Goal: Information Seeking & Learning: Check status

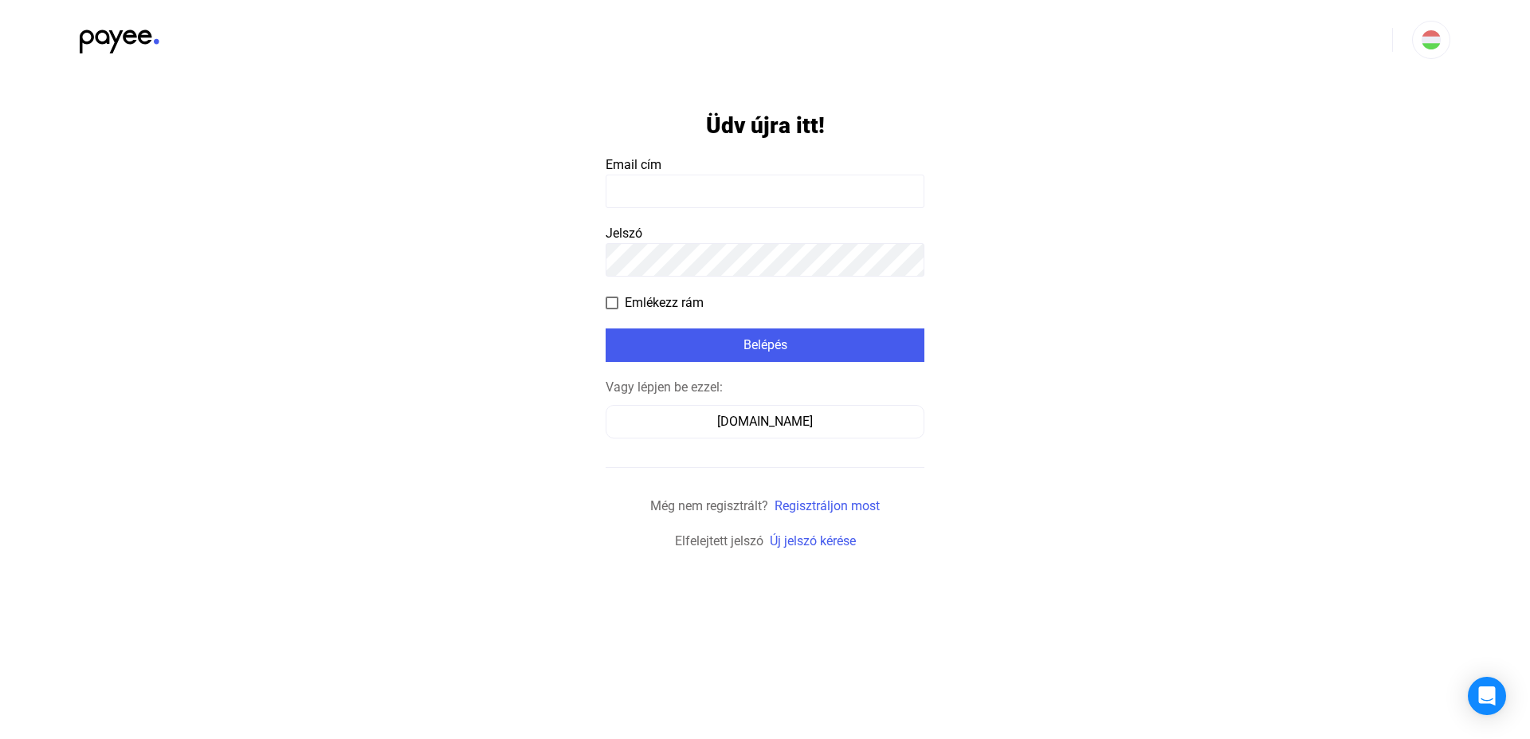
click at [653, 197] on input at bounding box center [765, 190] width 319 height 33
type input "**********"
drag, startPoint x: 610, startPoint y: 301, endPoint x: 670, endPoint y: 322, distance: 63.2
click at [611, 301] on span at bounding box center [612, 302] width 13 height 13
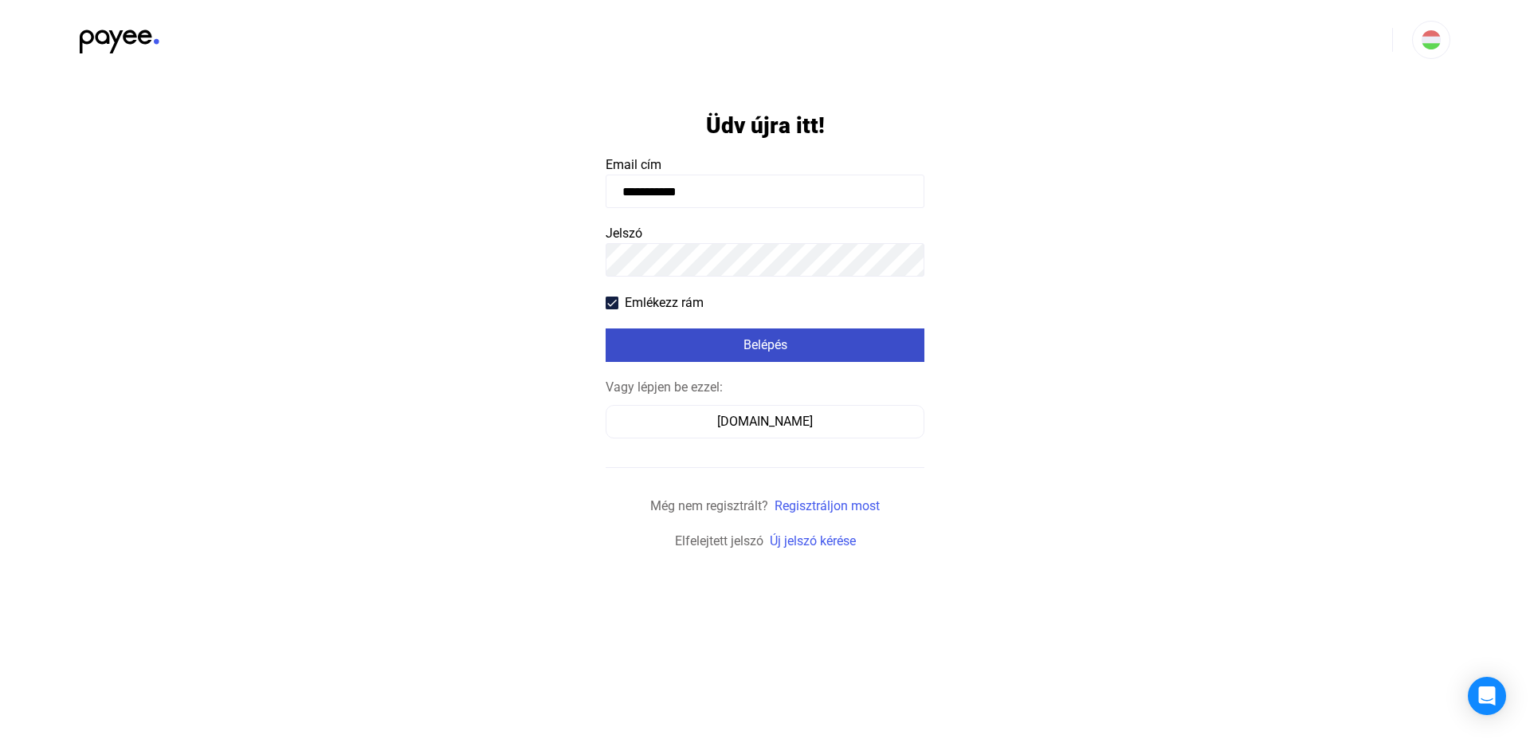
click at [709, 344] on div "Belépés" at bounding box center [764, 344] width 309 height 19
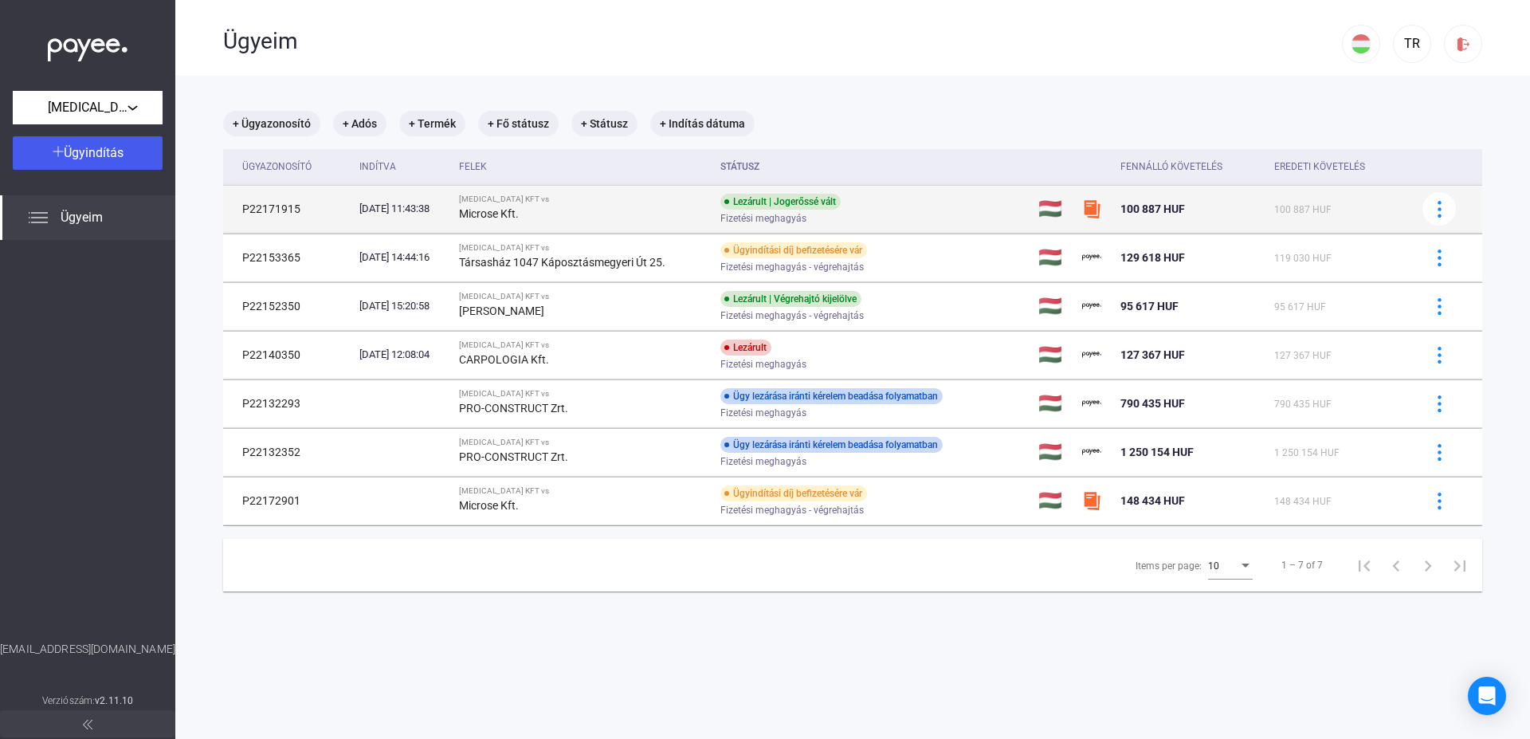
click at [266, 209] on td "P22171915" at bounding box center [288, 209] width 130 height 48
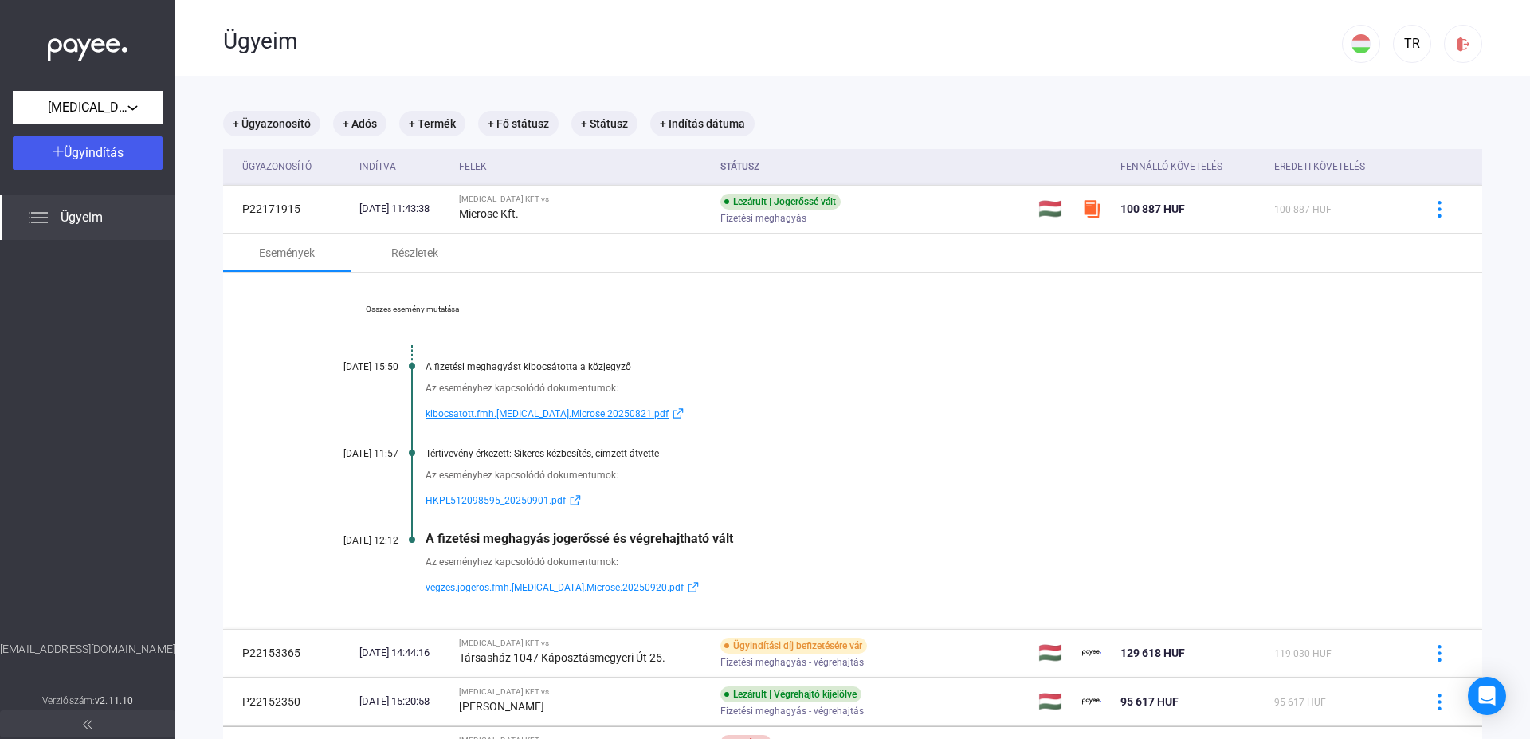
click at [503, 500] on span "HKPL512098595_20250901.pdf" at bounding box center [495, 500] width 140 height 19
click at [563, 590] on span "vegzes.jogeros.fmh.[MEDICAL_DATA].Microse.20250920.pdf" at bounding box center [554, 587] width 258 height 19
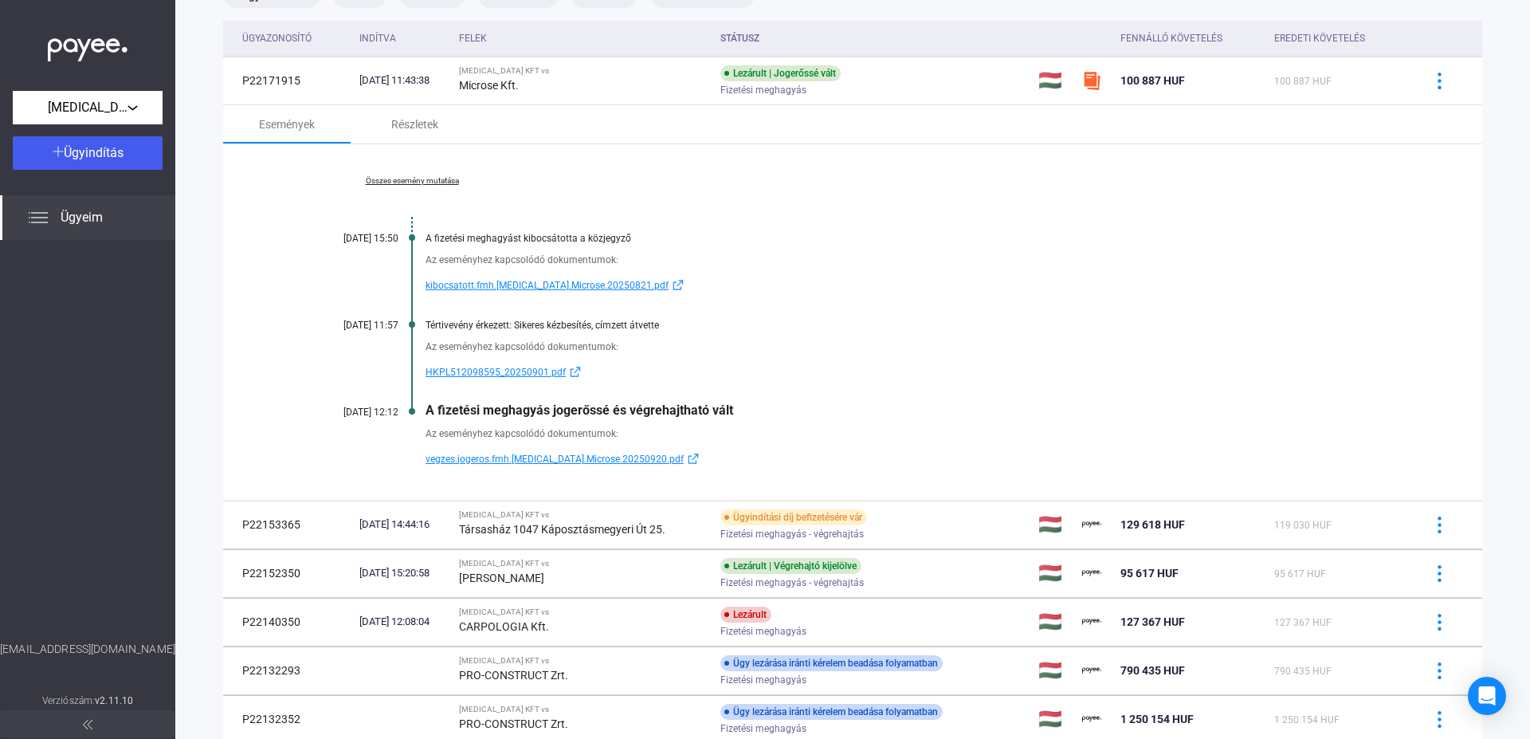
scroll to position [91, 0]
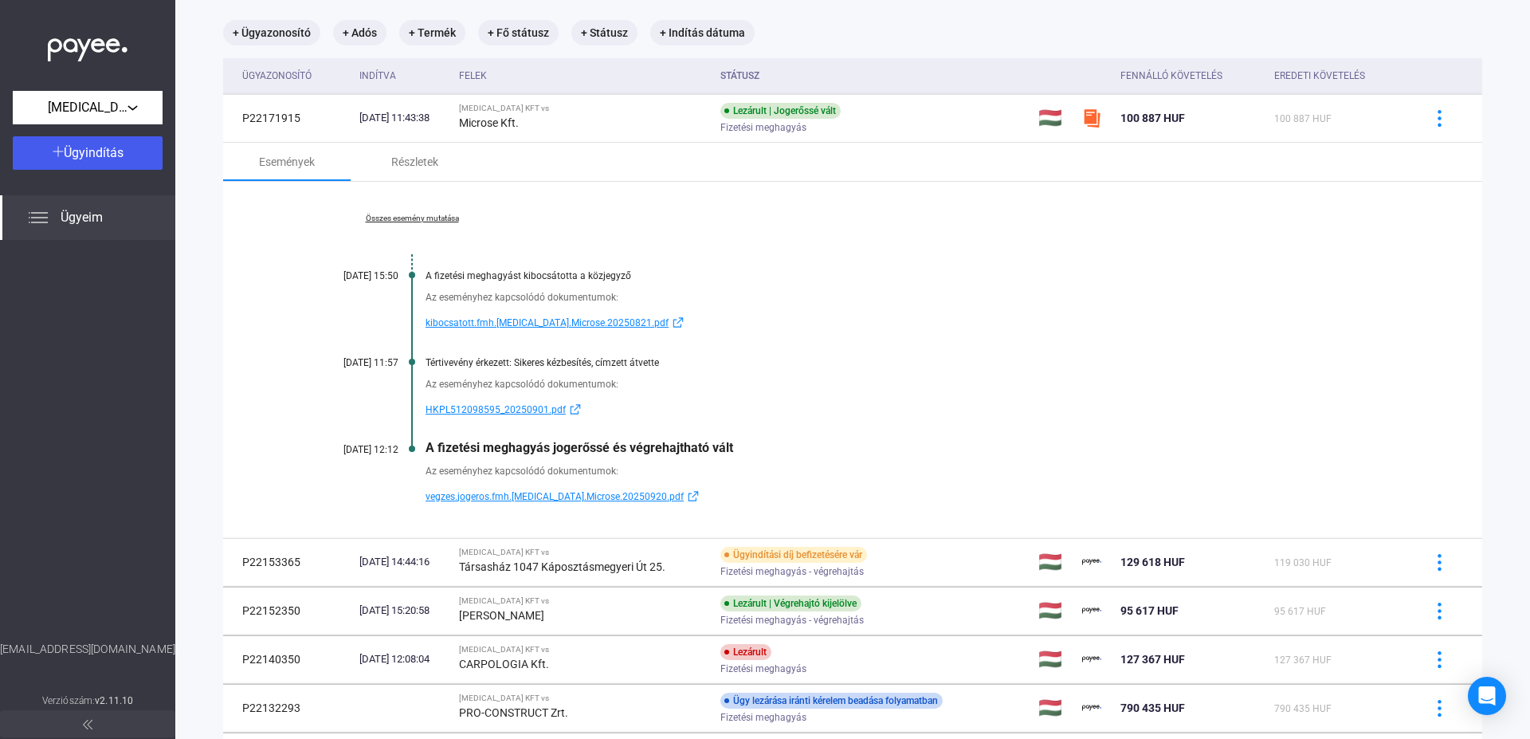
click at [415, 218] on link "Összes esemény mutatása" at bounding box center [412, 219] width 218 height 10
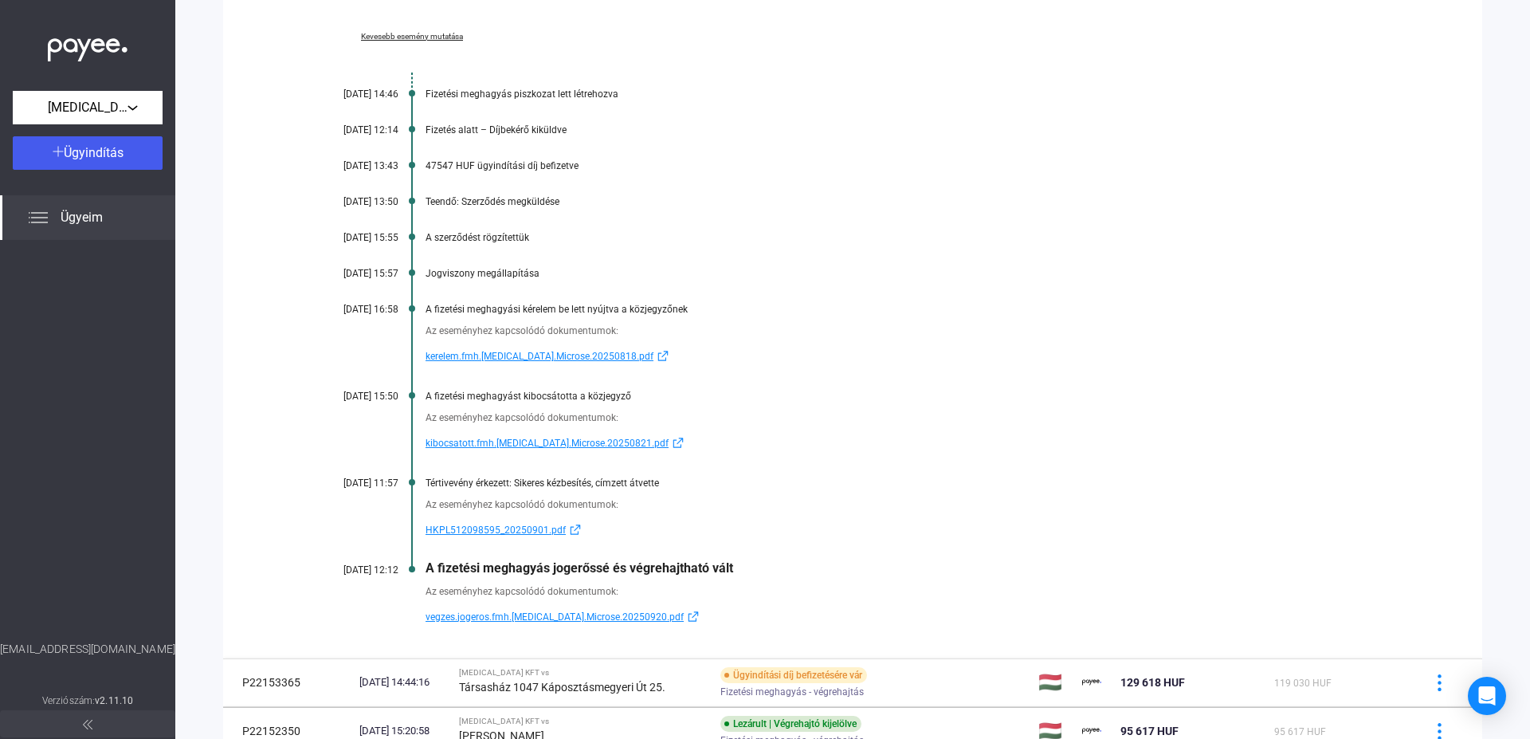
scroll to position [363, 0]
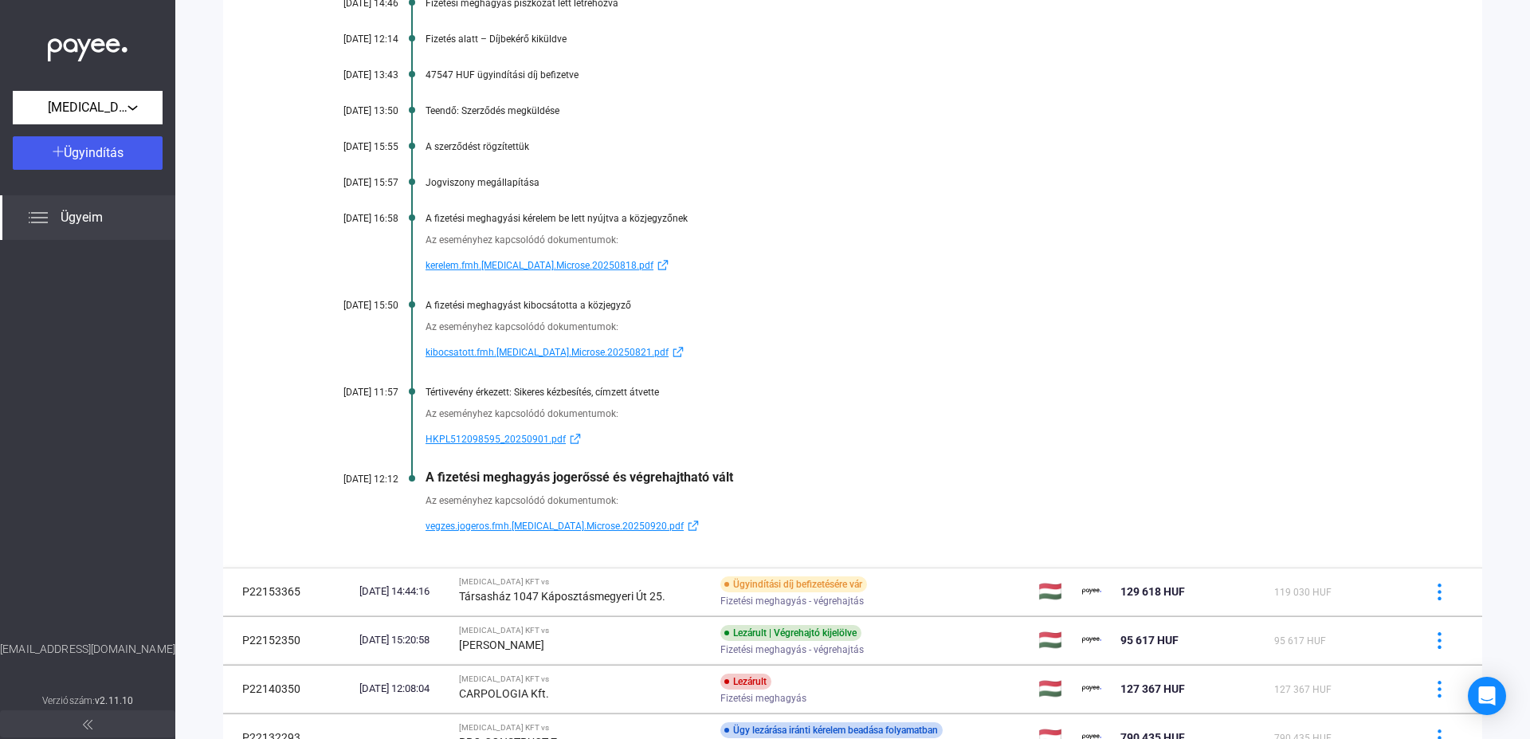
click at [512, 263] on span "kerelem.fmh.[MEDICAL_DATA].Microse.20250818.pdf" at bounding box center [539, 265] width 228 height 19
click at [435, 351] on span "kibocsatott.fmh.[MEDICAL_DATA].Microse.20250821.pdf" at bounding box center [546, 352] width 243 height 19
click at [466, 437] on span "HKPL512098595_20250901.pdf" at bounding box center [495, 438] width 140 height 19
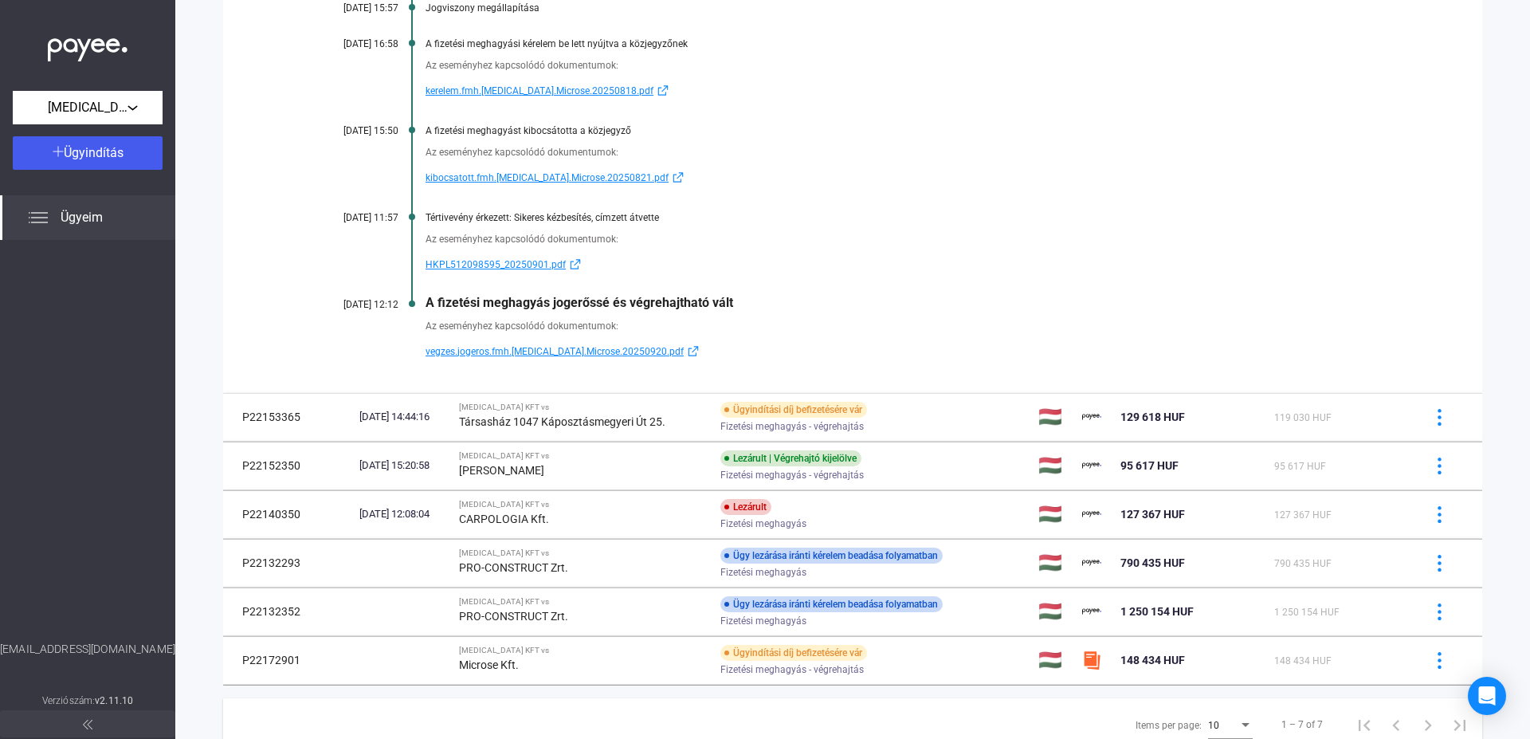
scroll to position [545, 0]
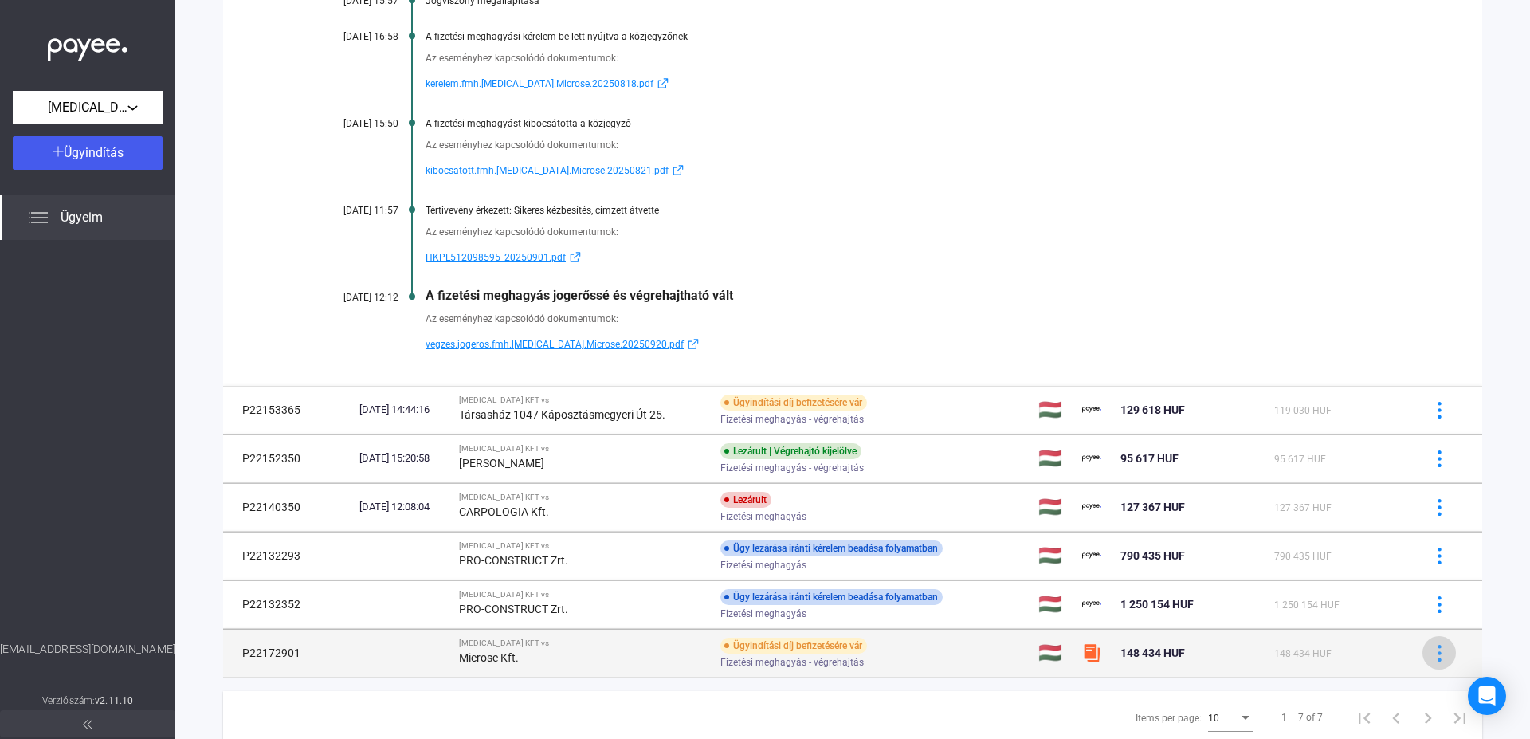
click at [1431, 658] on img at bounding box center [1439, 653] width 17 height 17
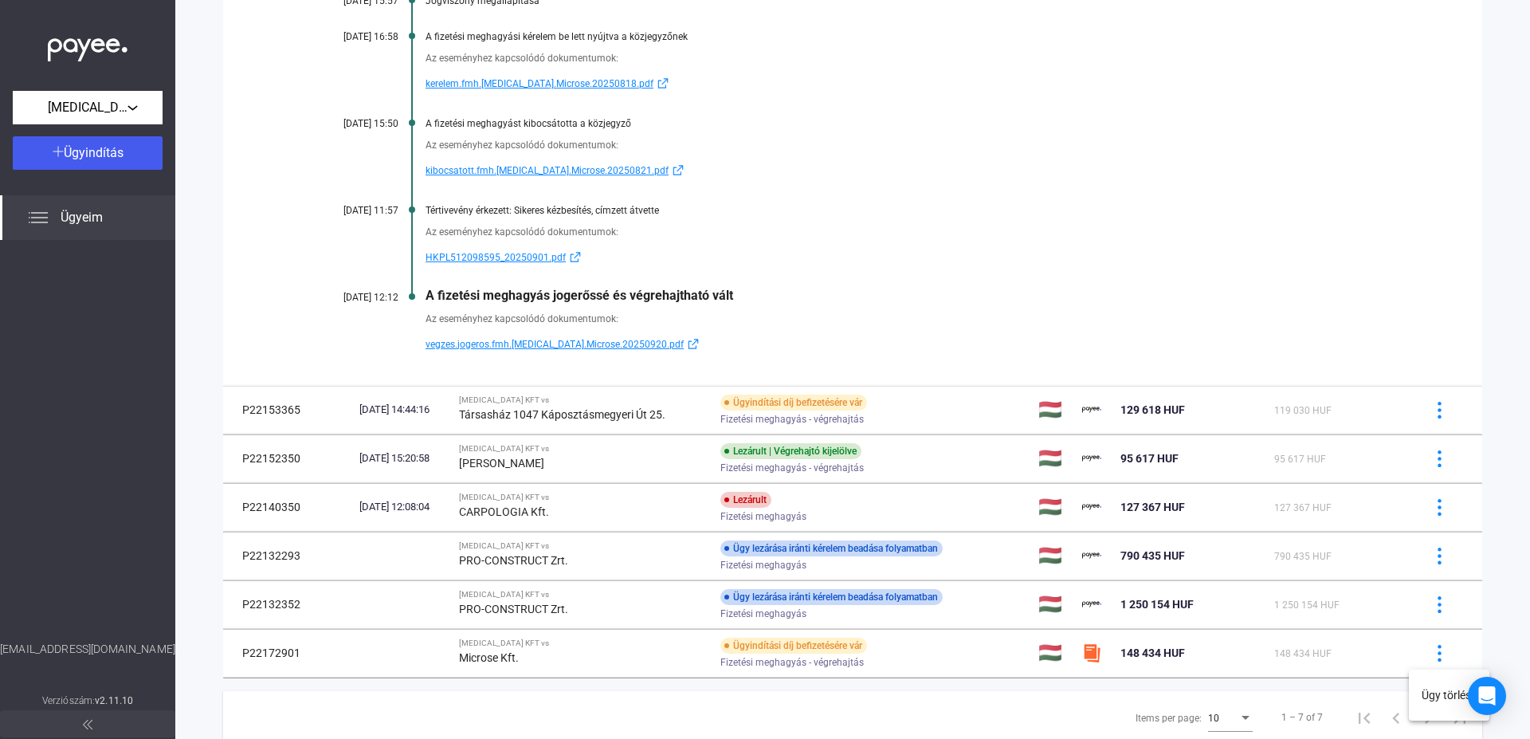
click at [590, 655] on div at bounding box center [765, 369] width 1530 height 739
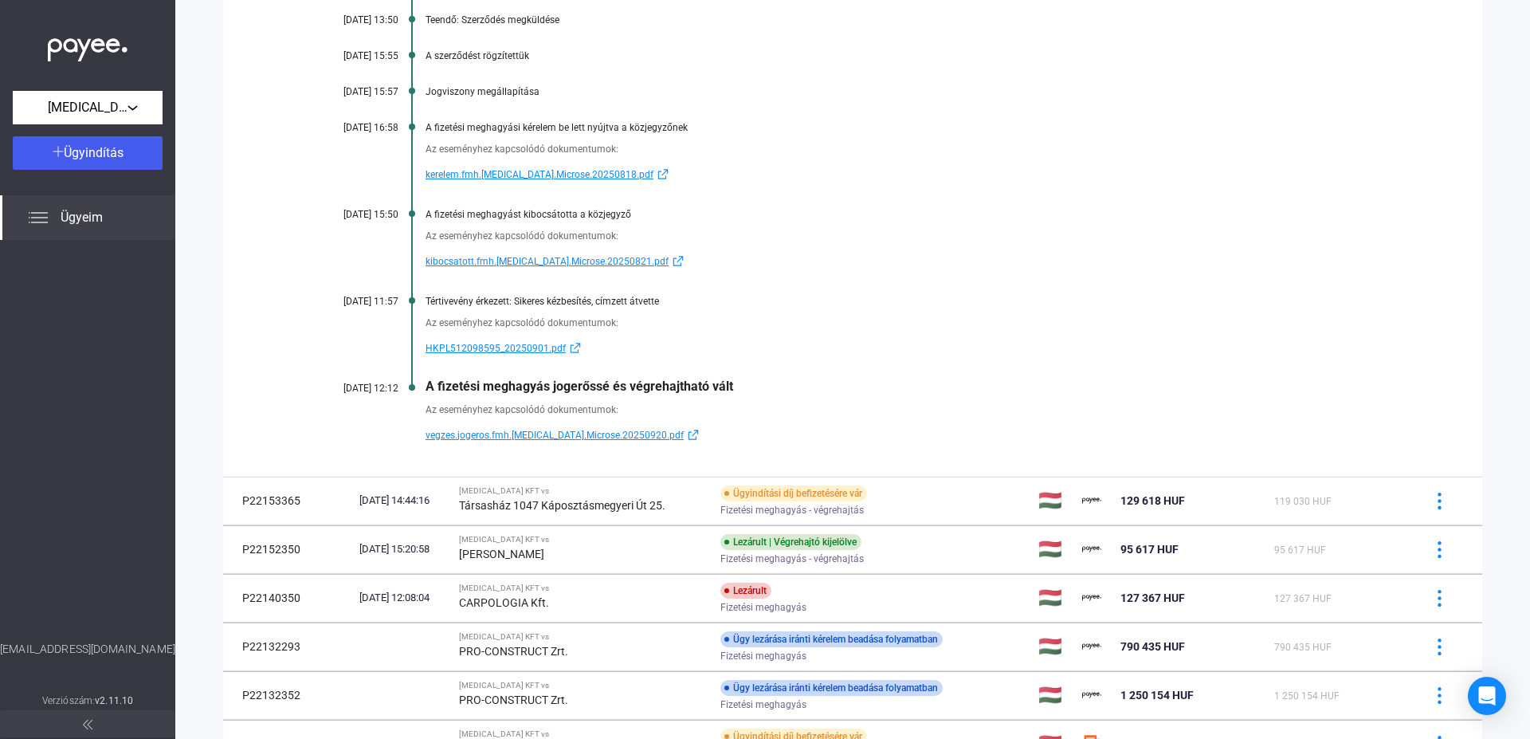
scroll to position [363, 0]
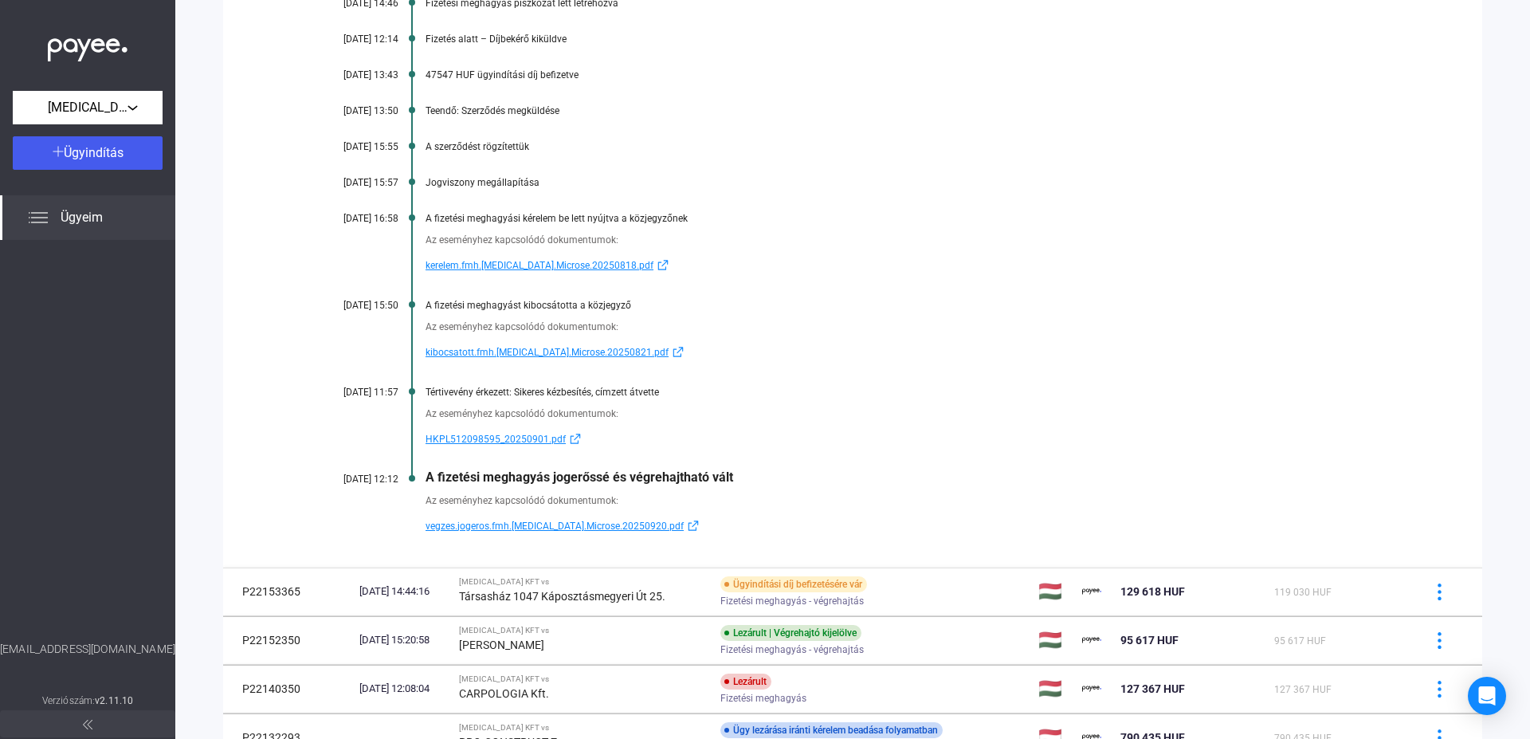
click at [522, 524] on span "vegzes.jogeros.fmh.[MEDICAL_DATA].Microse.20250920.pdf" at bounding box center [554, 525] width 258 height 19
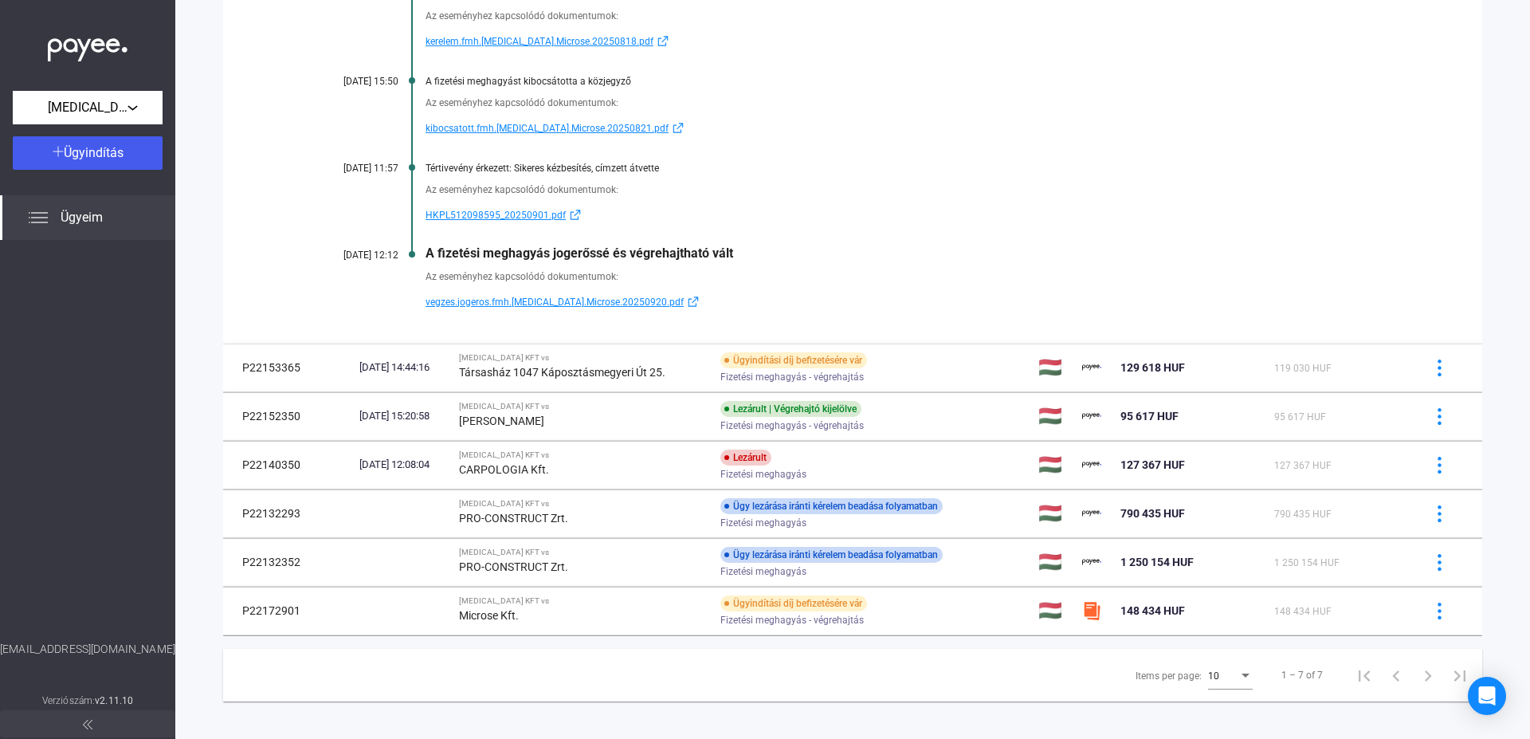
scroll to position [598, 0]
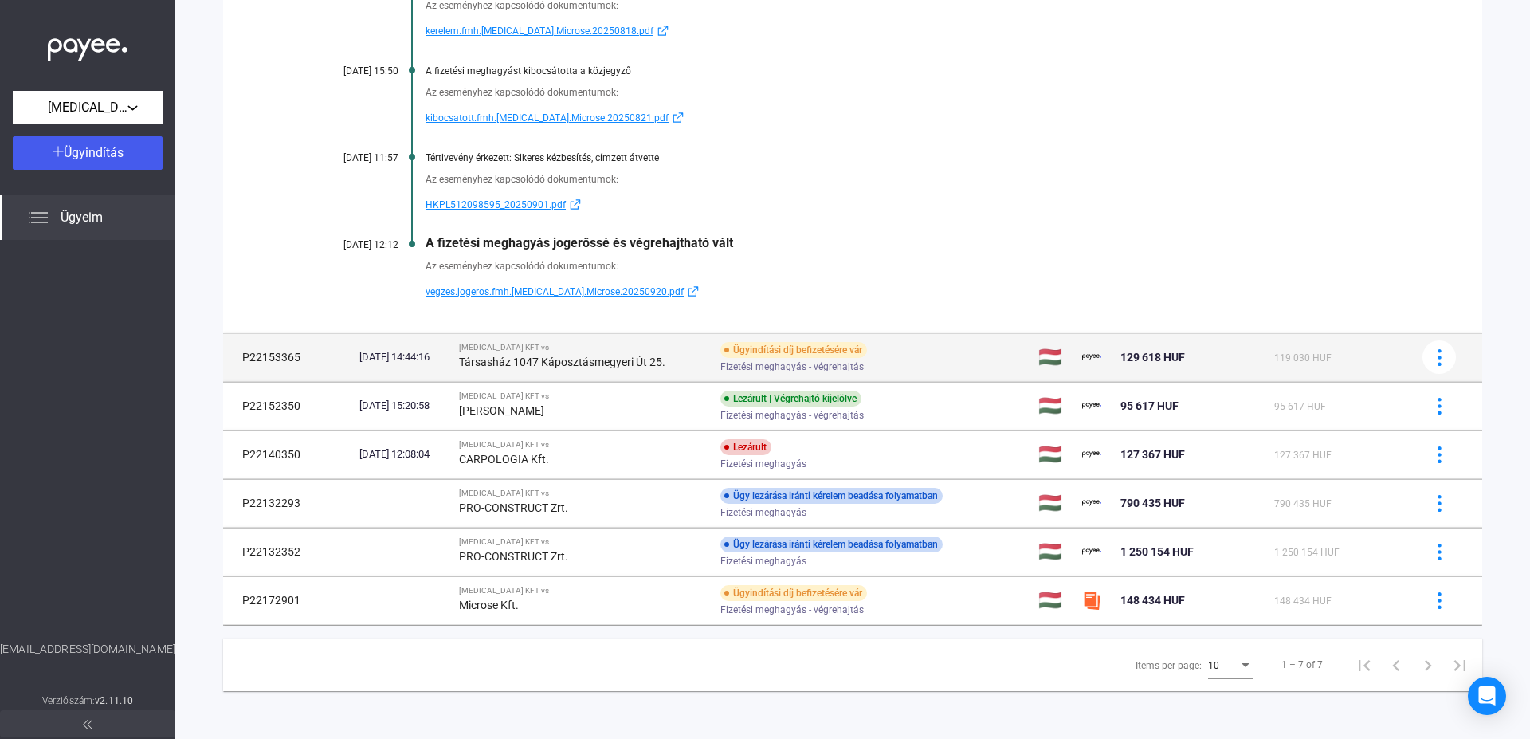
click at [281, 353] on td "P22153365" at bounding box center [288, 357] width 130 height 48
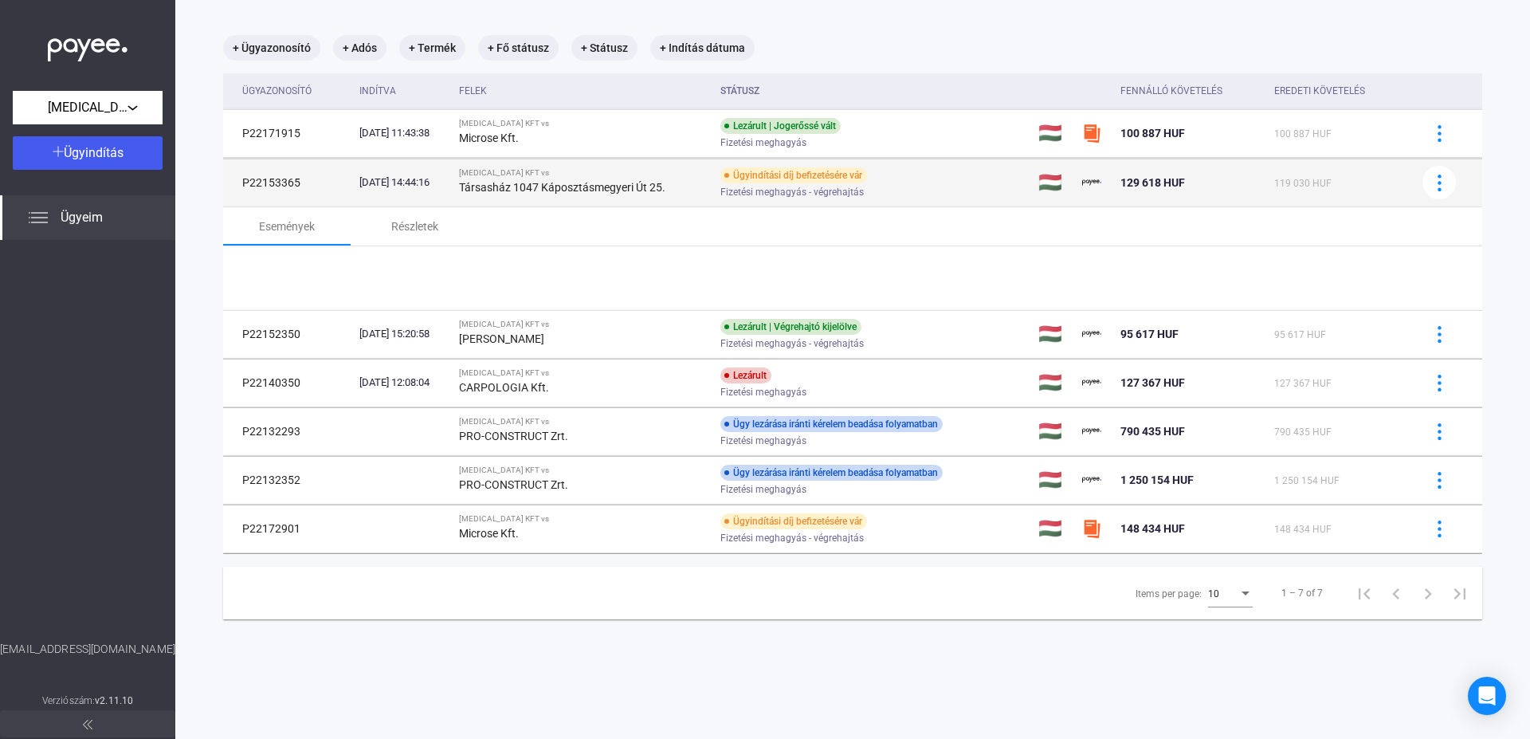
scroll to position [76, 0]
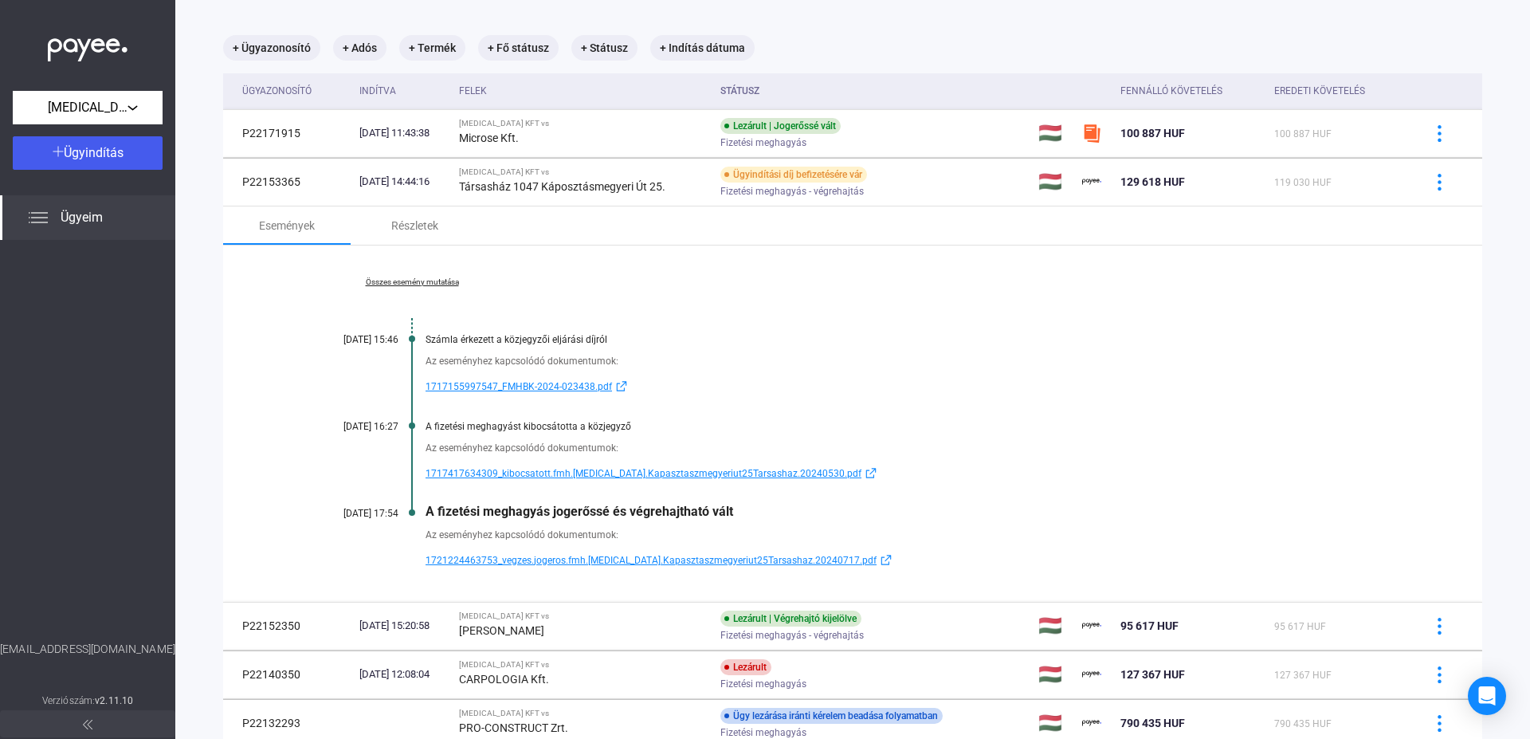
click at [508, 473] on span "1717417634309_kibocsatott.fmh.[MEDICAL_DATA].Kapasztaszmegyeriut25Tarsashaz.202…" at bounding box center [643, 473] width 436 height 19
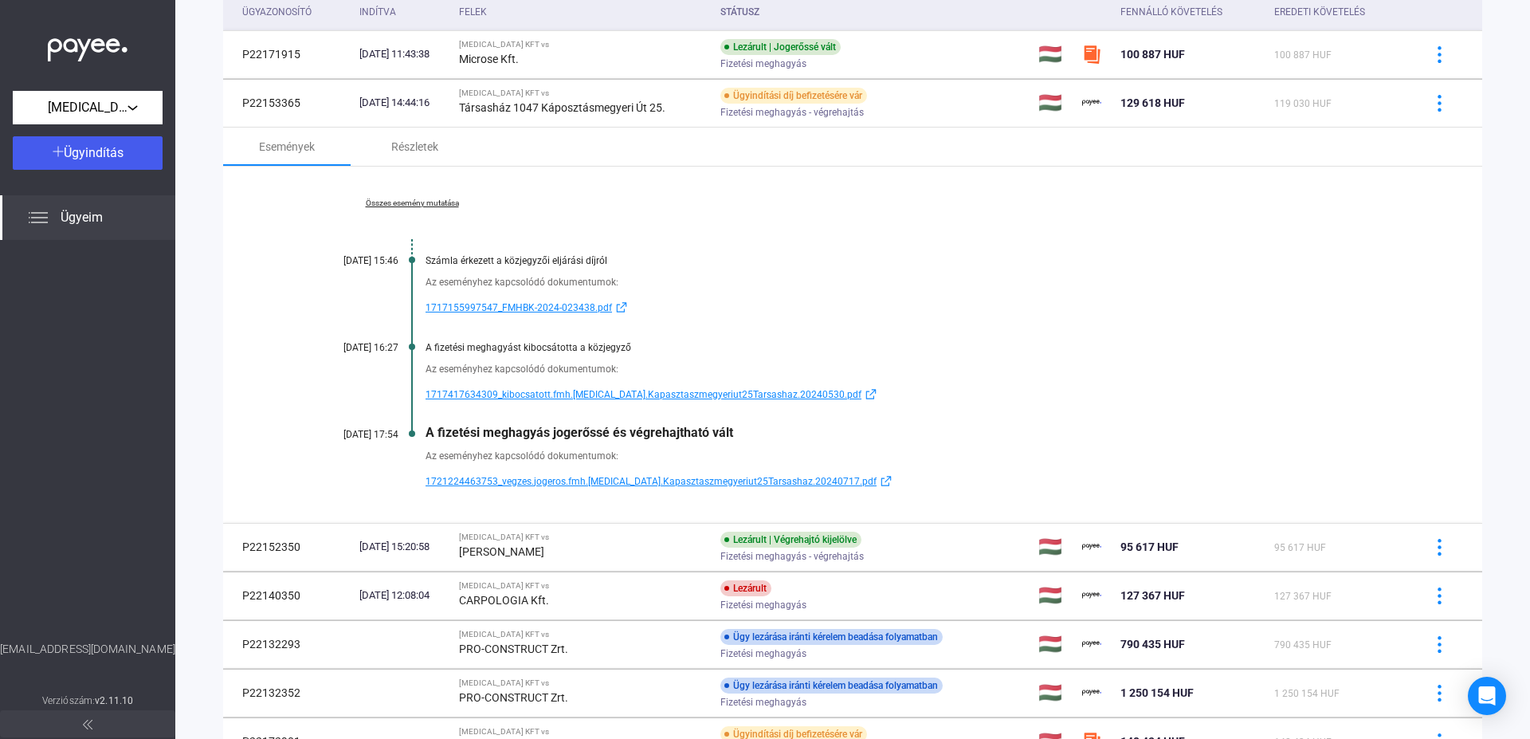
scroll to position [0, 0]
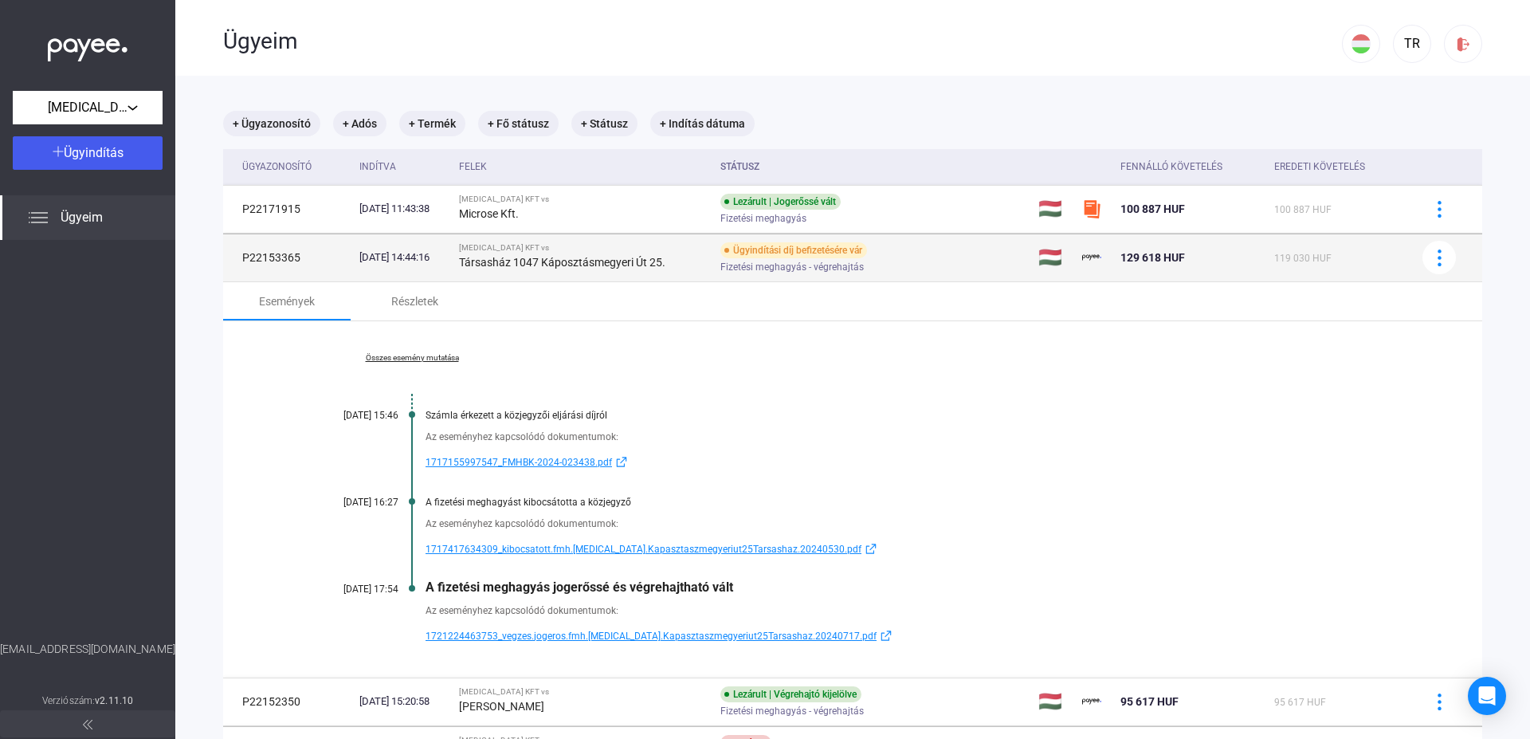
click at [269, 253] on td "P22153365" at bounding box center [288, 257] width 130 height 48
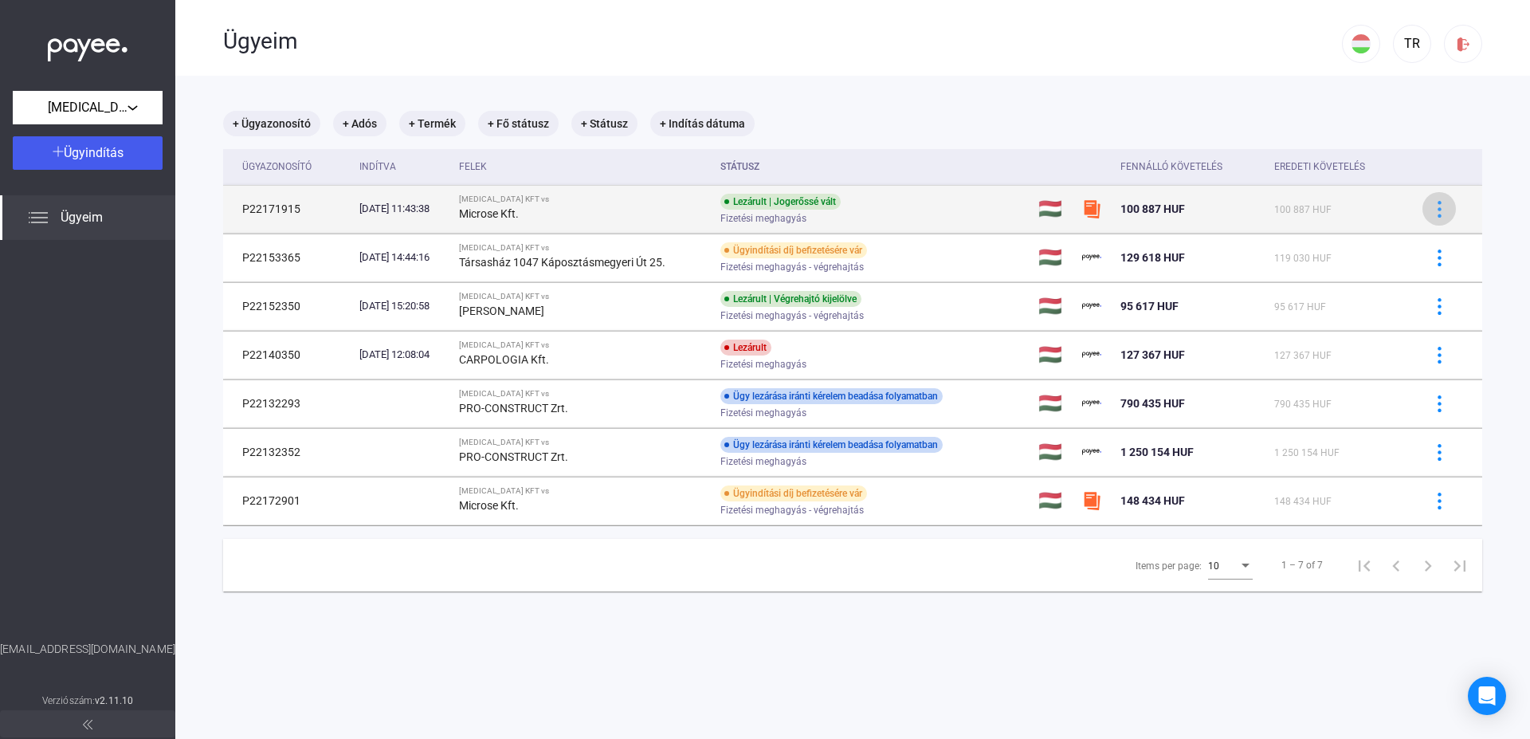
click at [1431, 204] on img at bounding box center [1439, 209] width 17 height 17
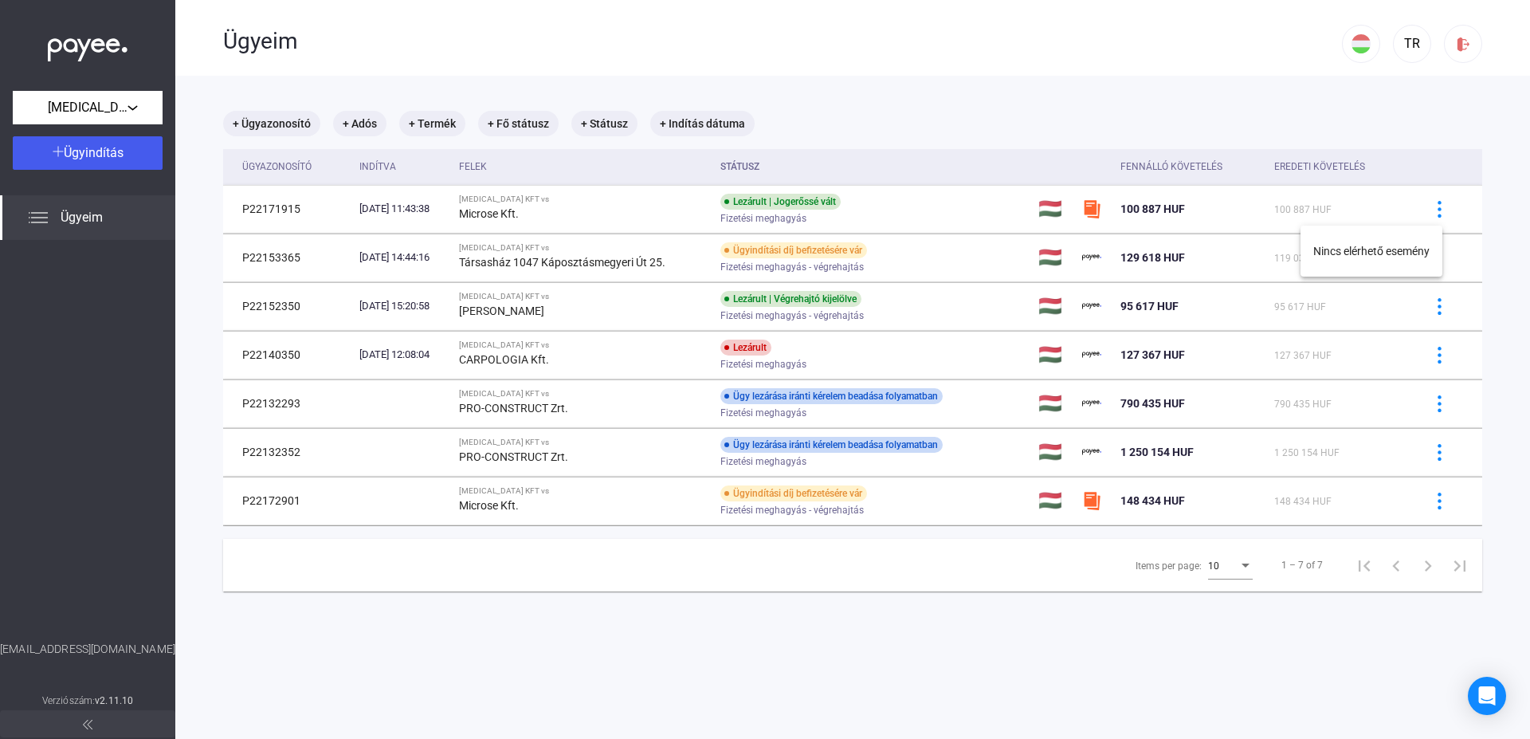
click at [775, 686] on div at bounding box center [765, 369] width 1530 height 739
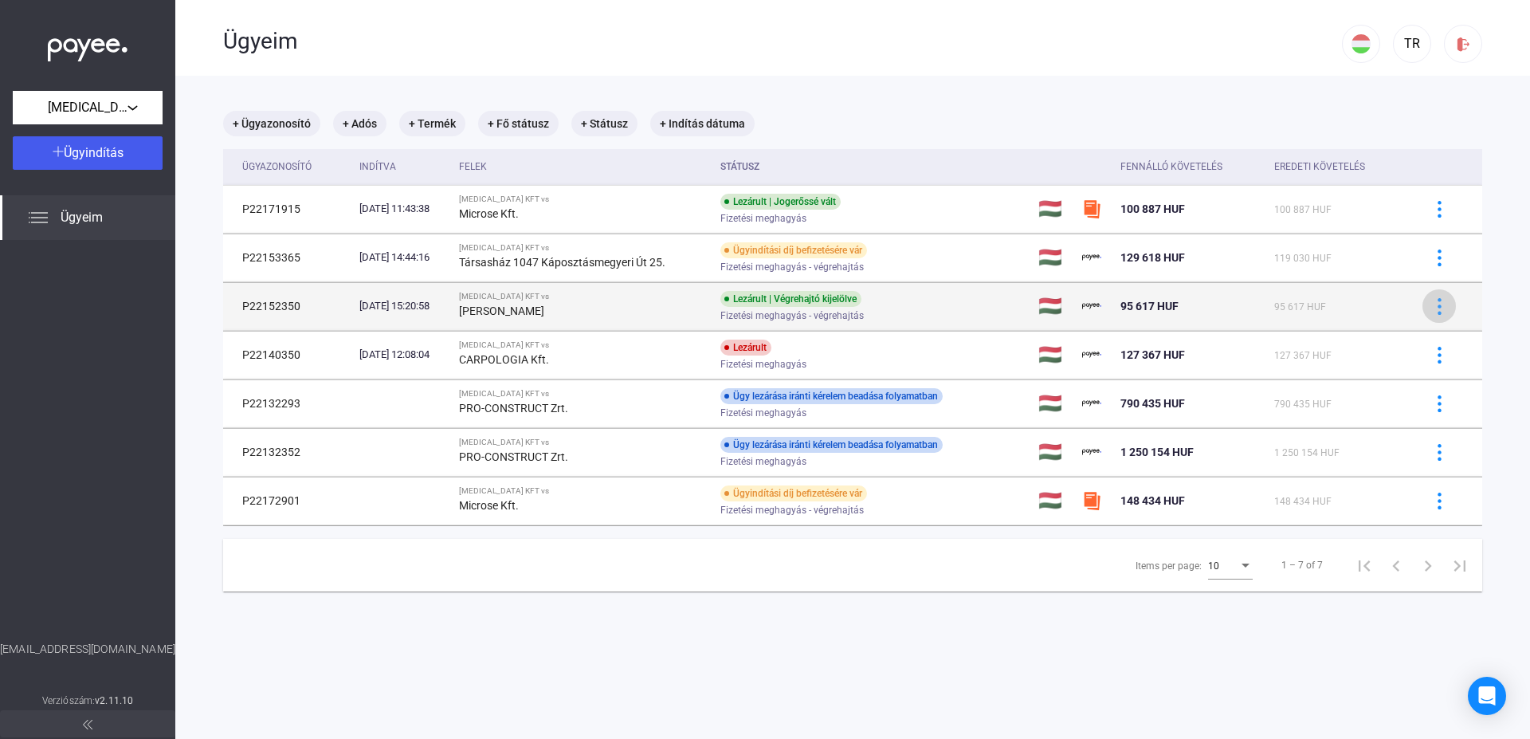
click at [1431, 302] on img at bounding box center [1439, 306] width 17 height 17
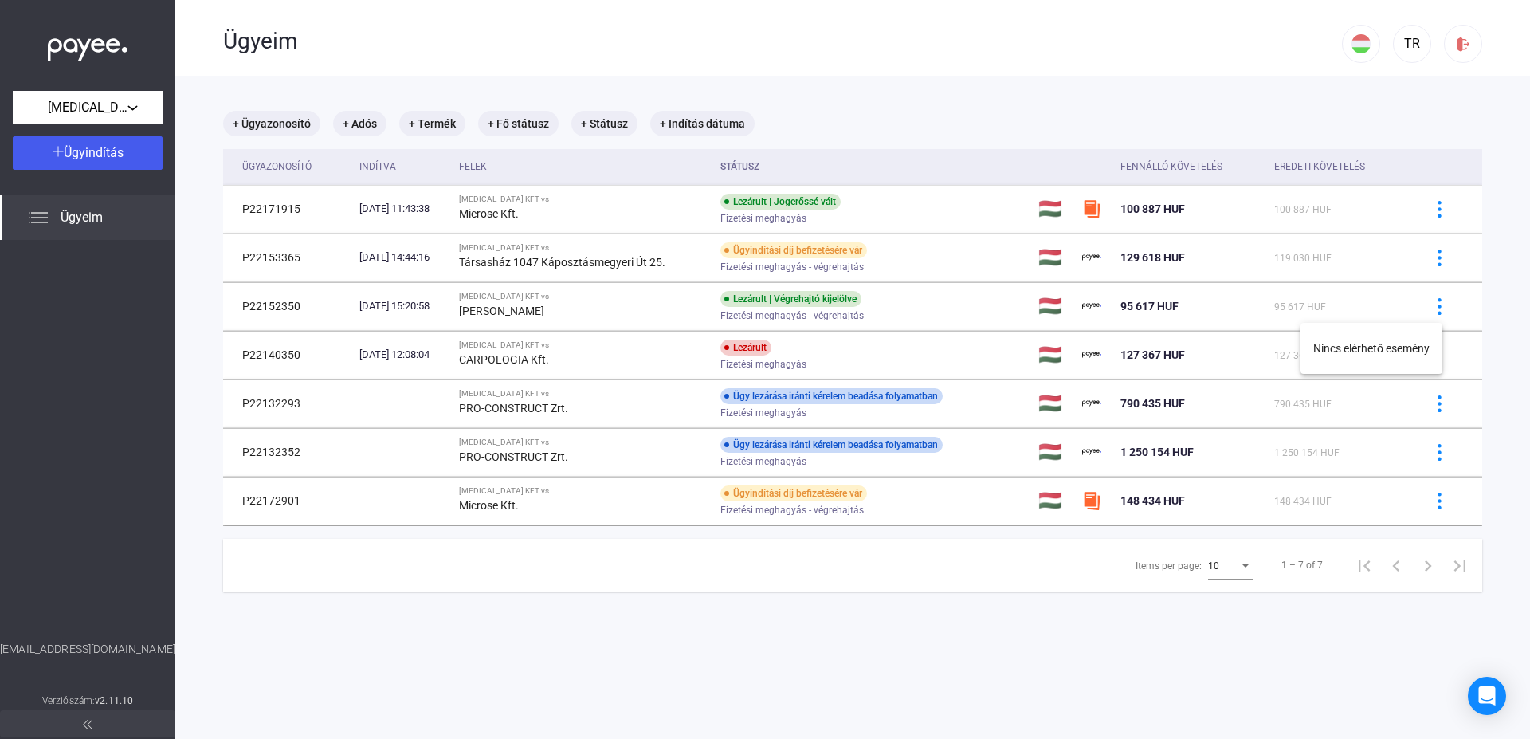
click at [1452, 308] on div at bounding box center [765, 369] width 1530 height 739
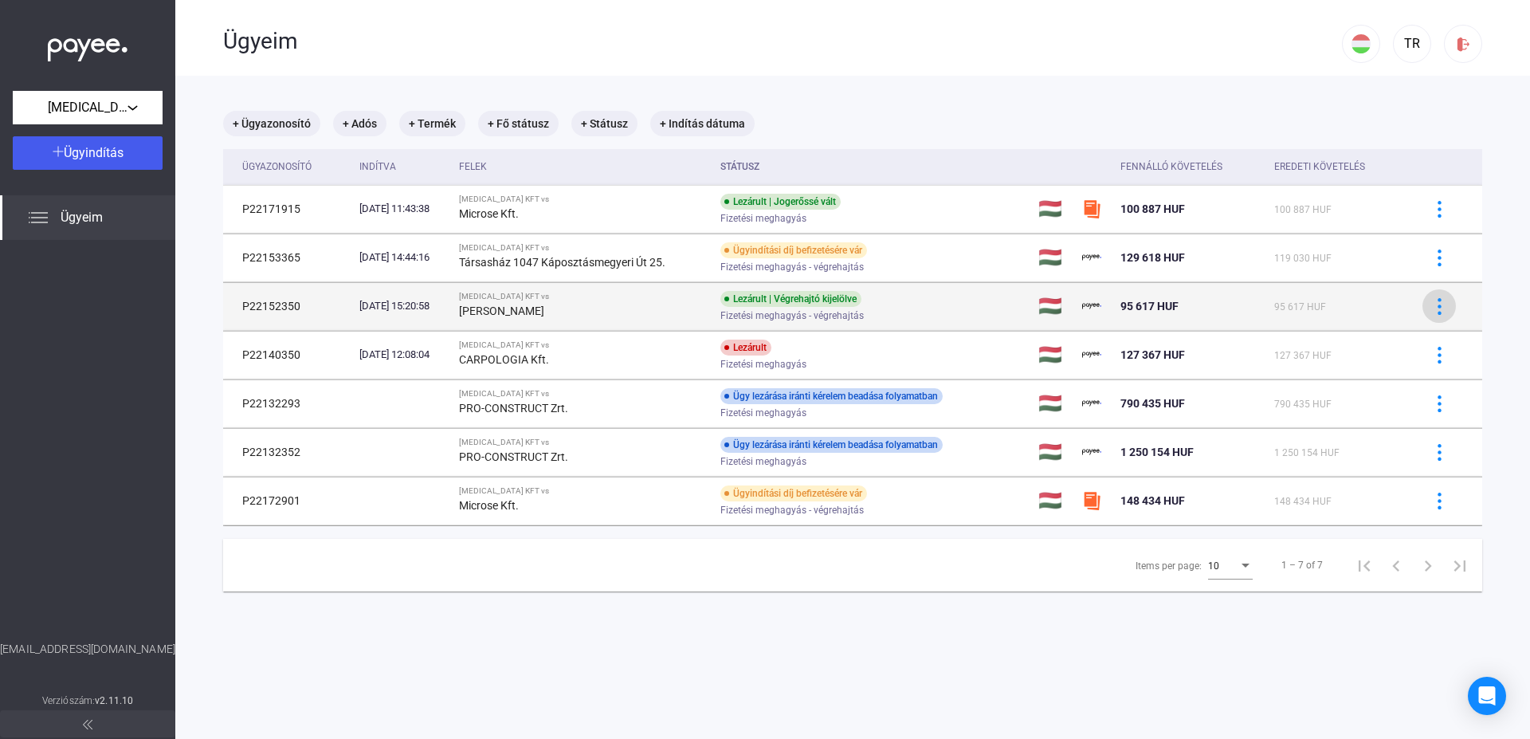
click at [1431, 312] on img at bounding box center [1439, 306] width 17 height 17
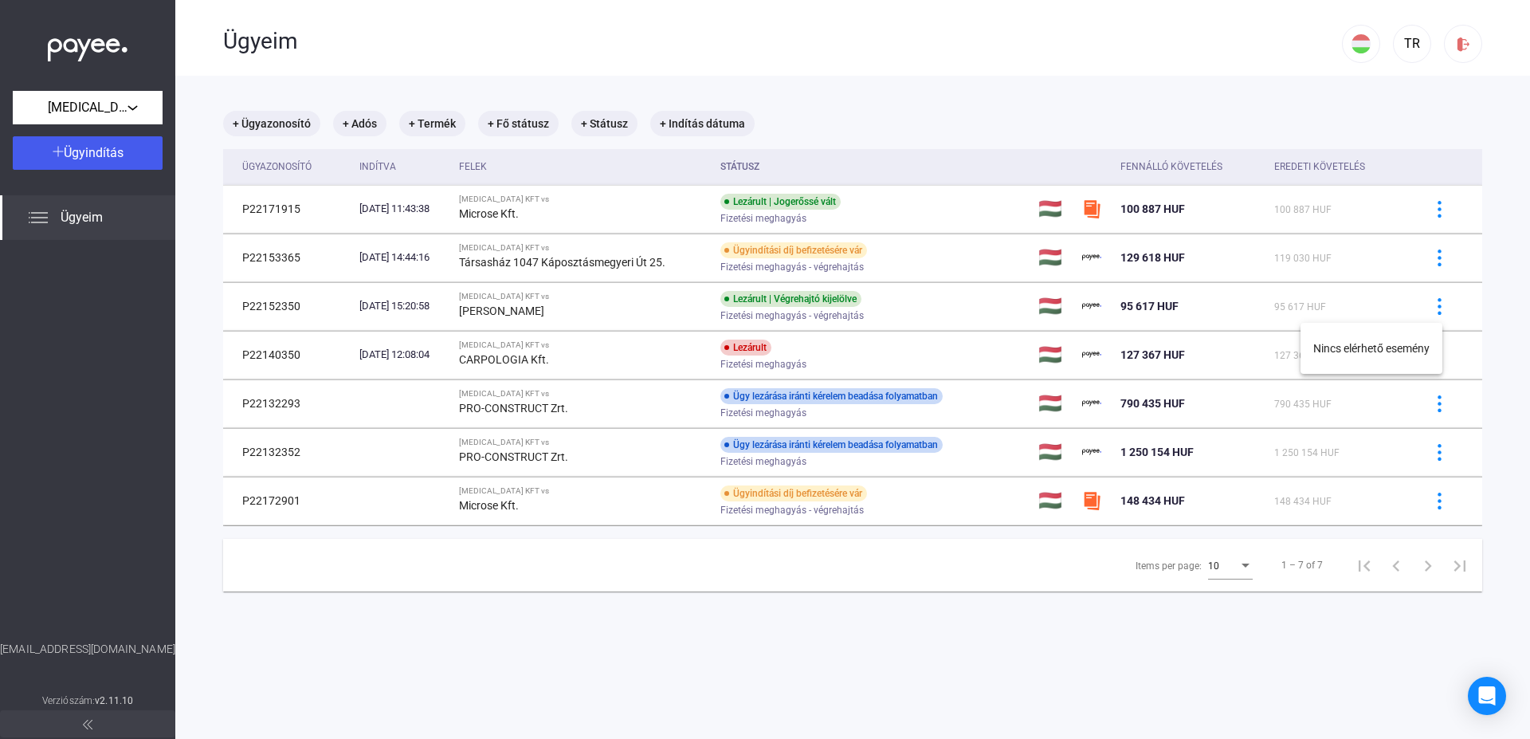
click at [1438, 306] on div at bounding box center [765, 369] width 1530 height 739
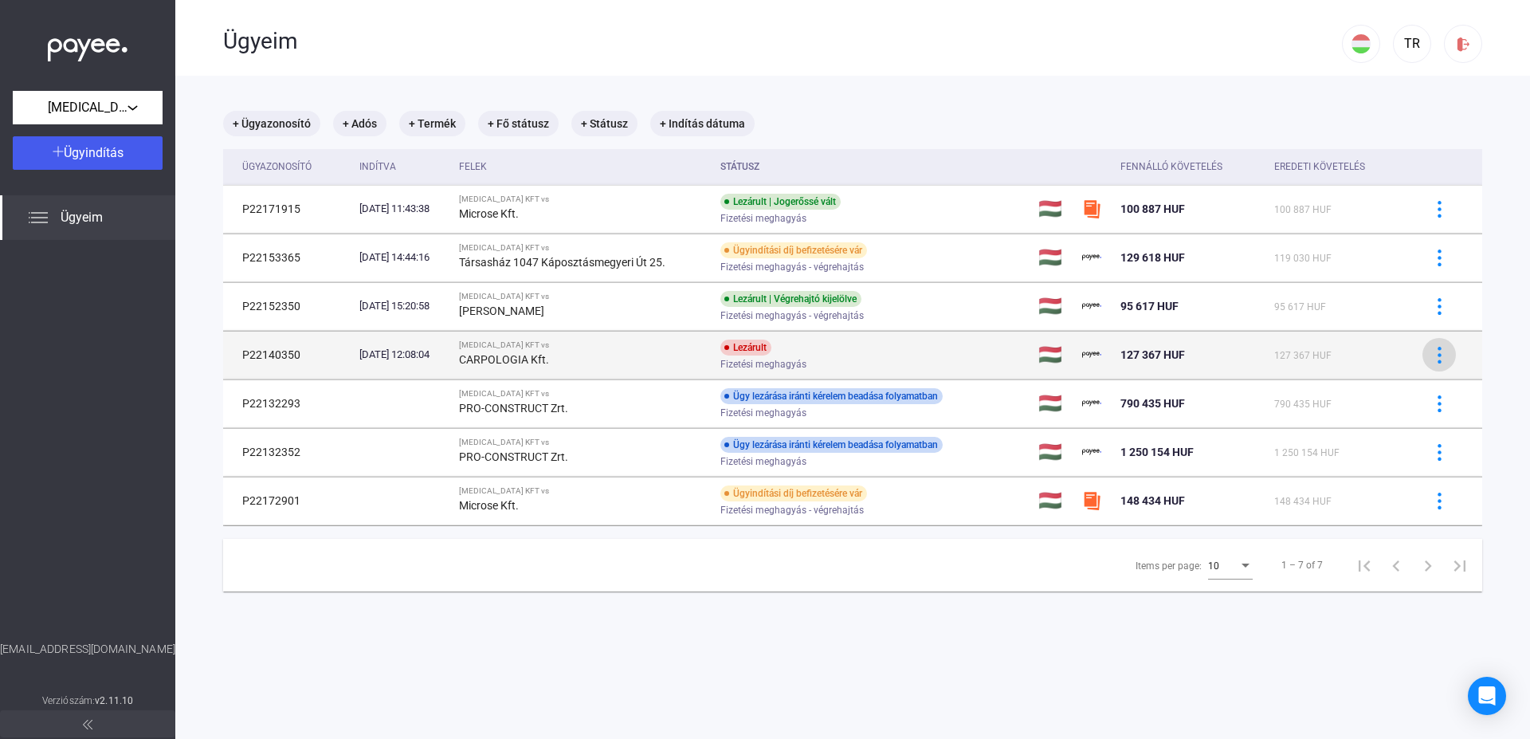
click at [1427, 357] on div at bounding box center [1439, 355] width 24 height 17
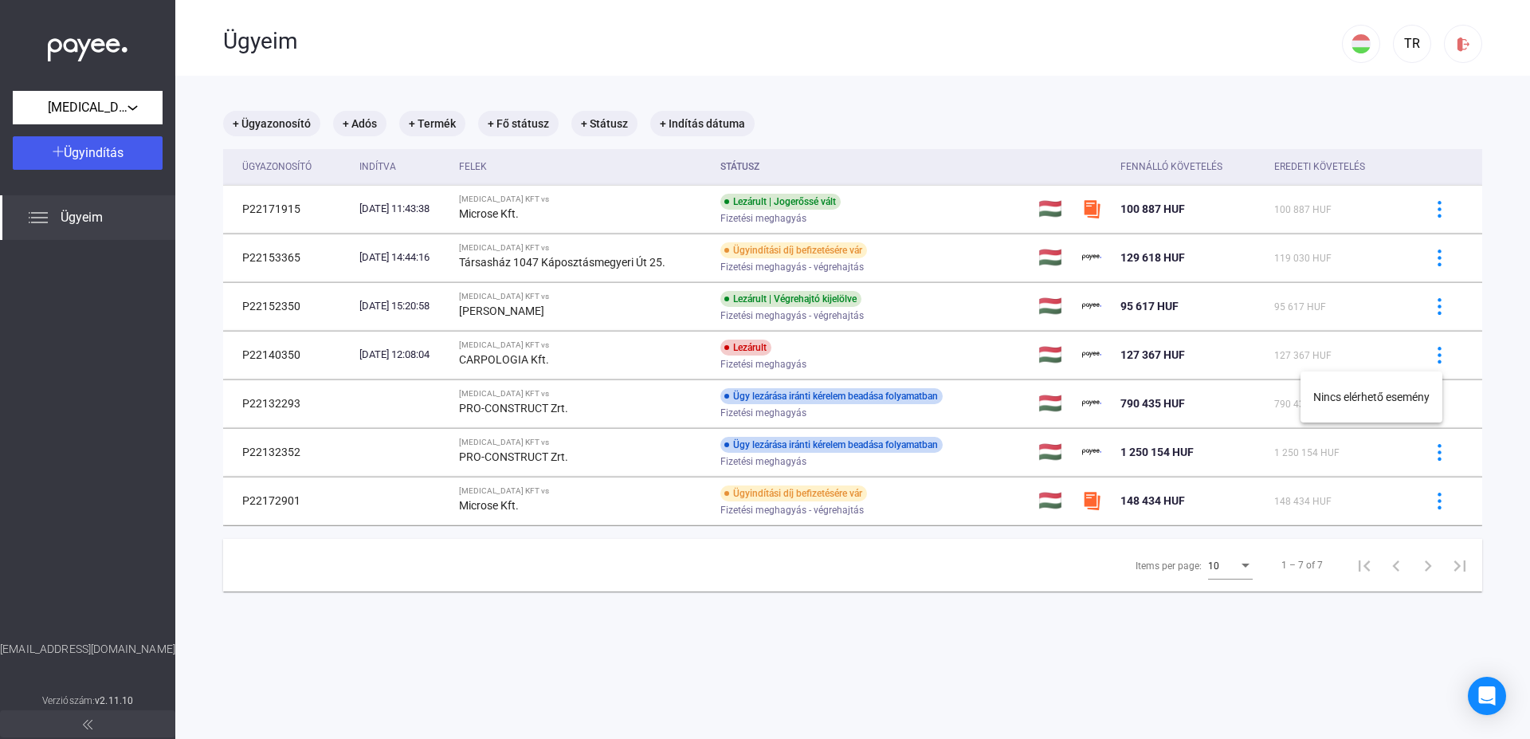
click at [1436, 351] on div at bounding box center [765, 369] width 1530 height 739
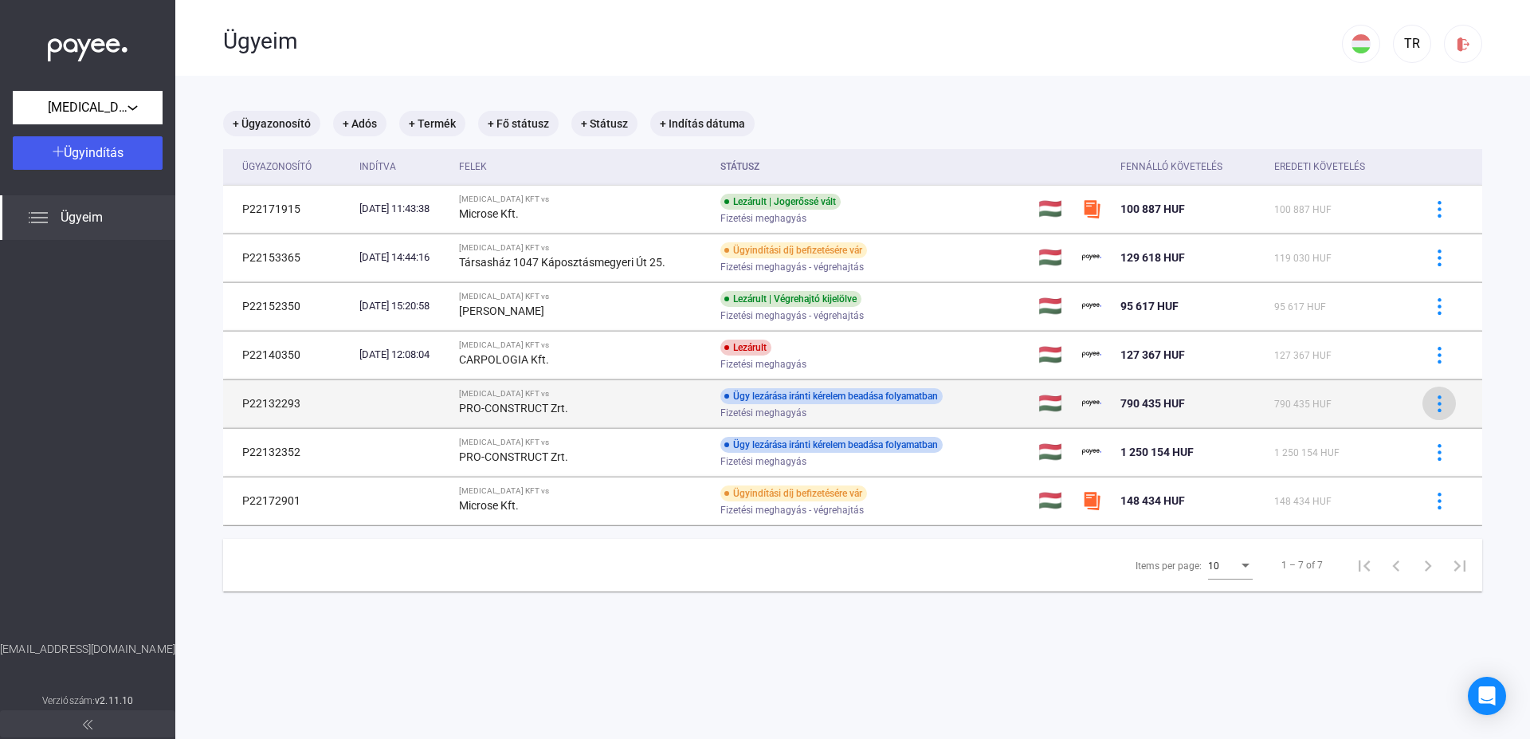
click at [1431, 401] on img at bounding box center [1439, 403] width 17 height 17
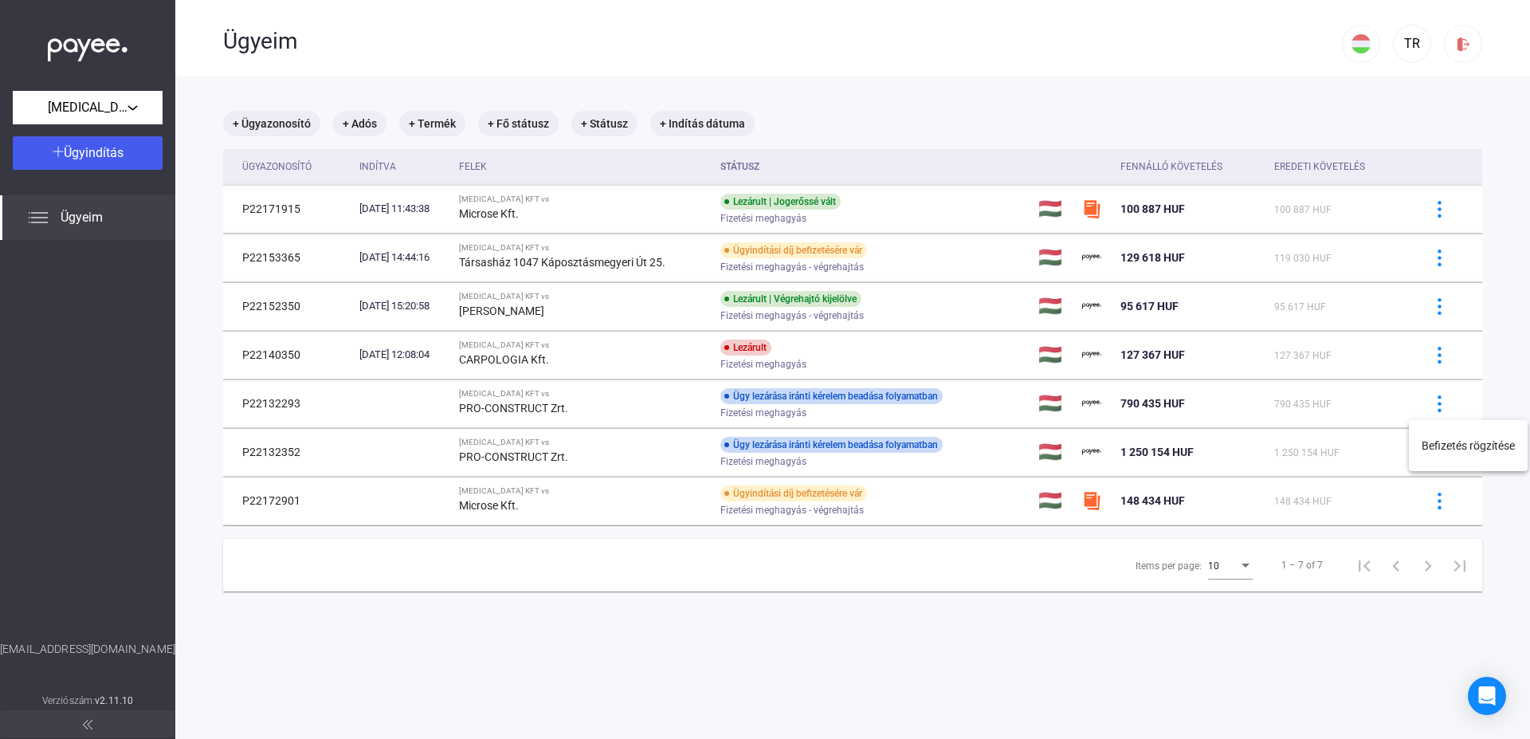
click at [1253, 632] on div at bounding box center [765, 369] width 1530 height 739
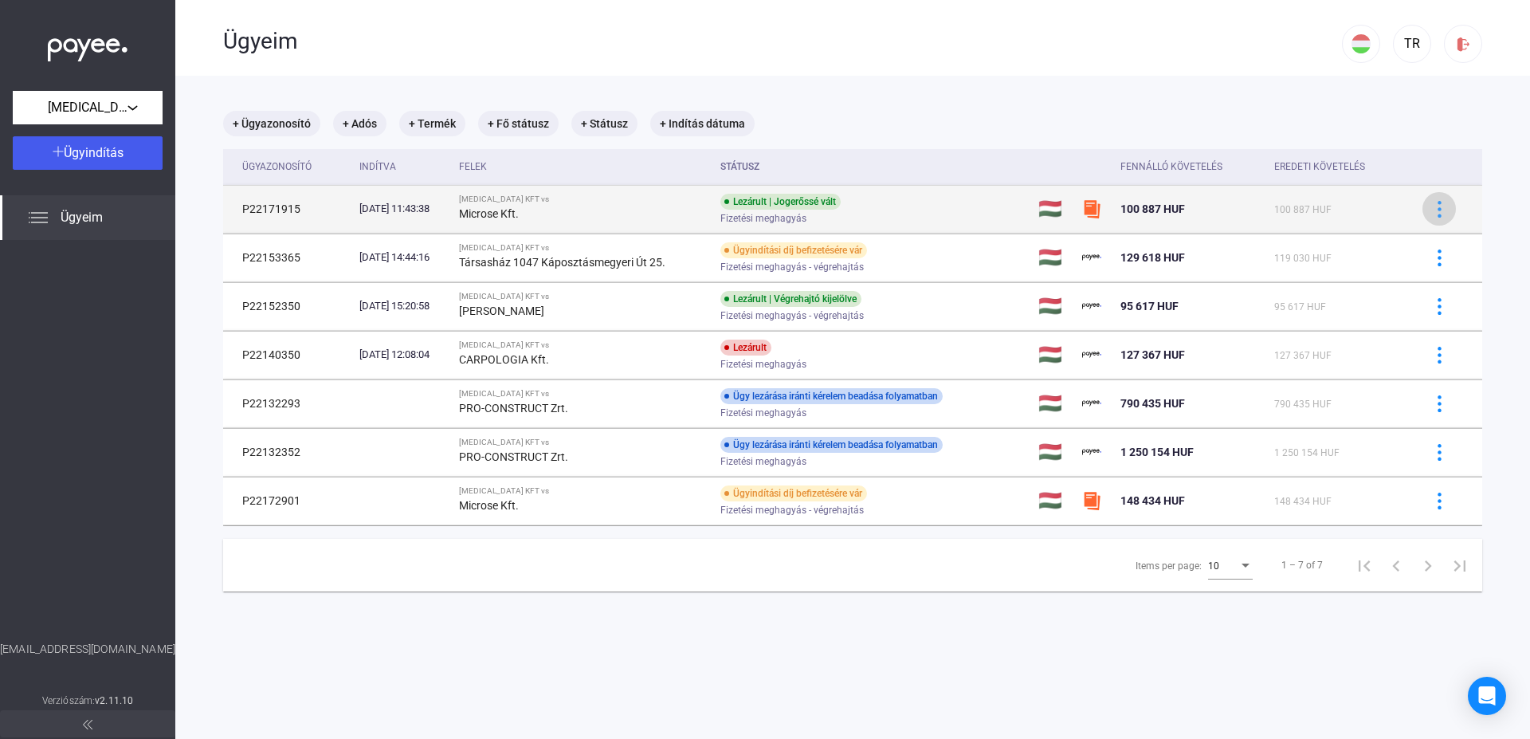
click at [1431, 209] on img at bounding box center [1439, 209] width 17 height 17
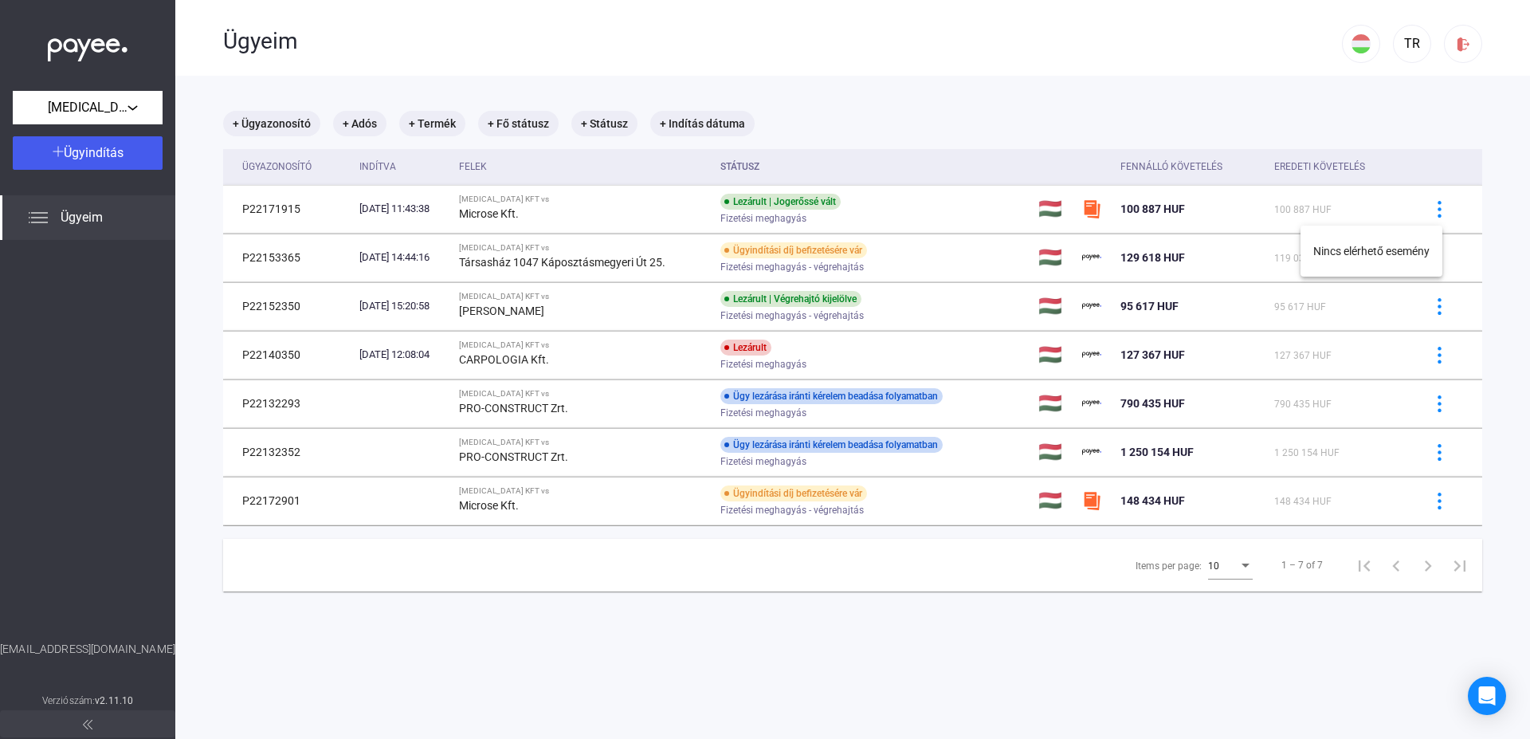
click at [1435, 208] on div at bounding box center [765, 369] width 1530 height 739
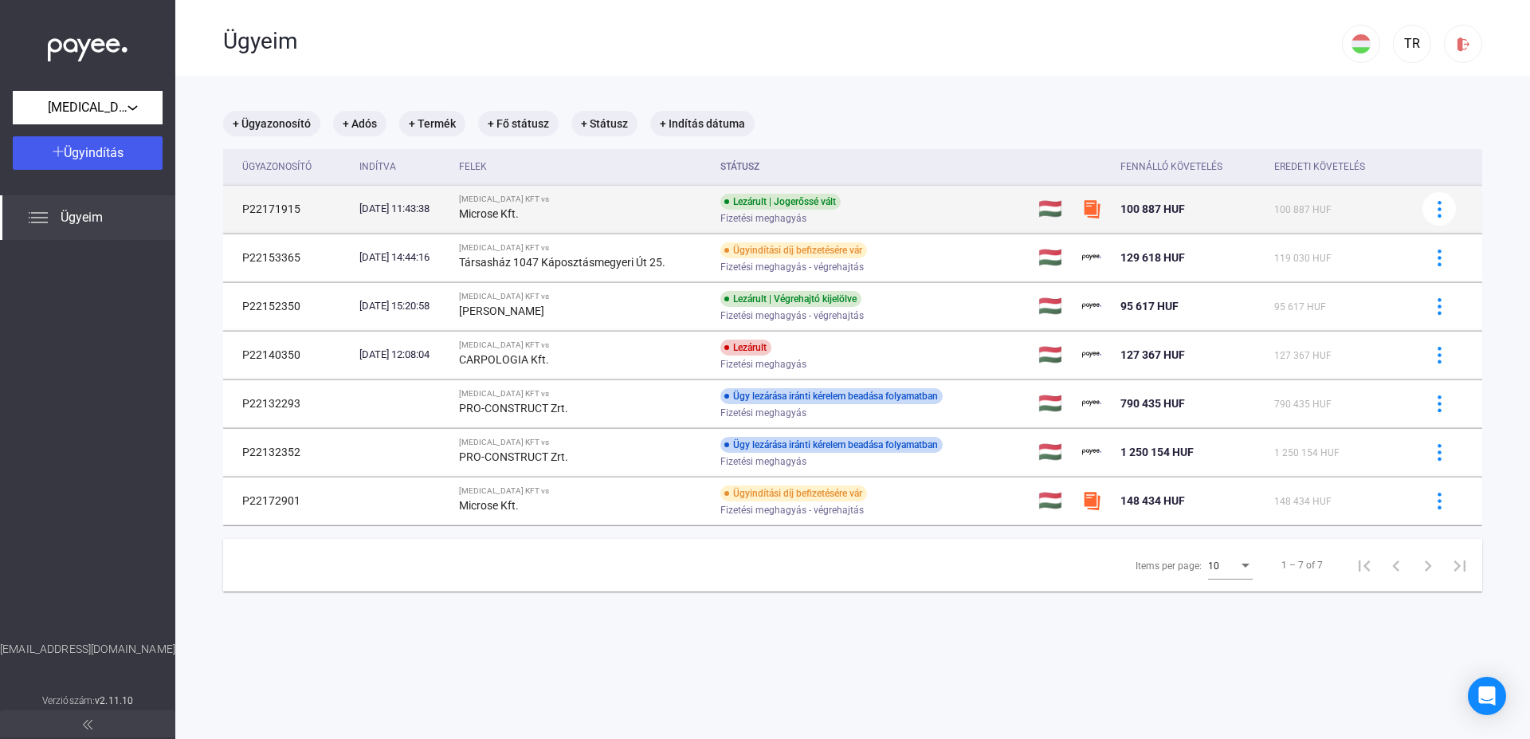
click at [271, 210] on td "P22171915" at bounding box center [288, 209] width 130 height 48
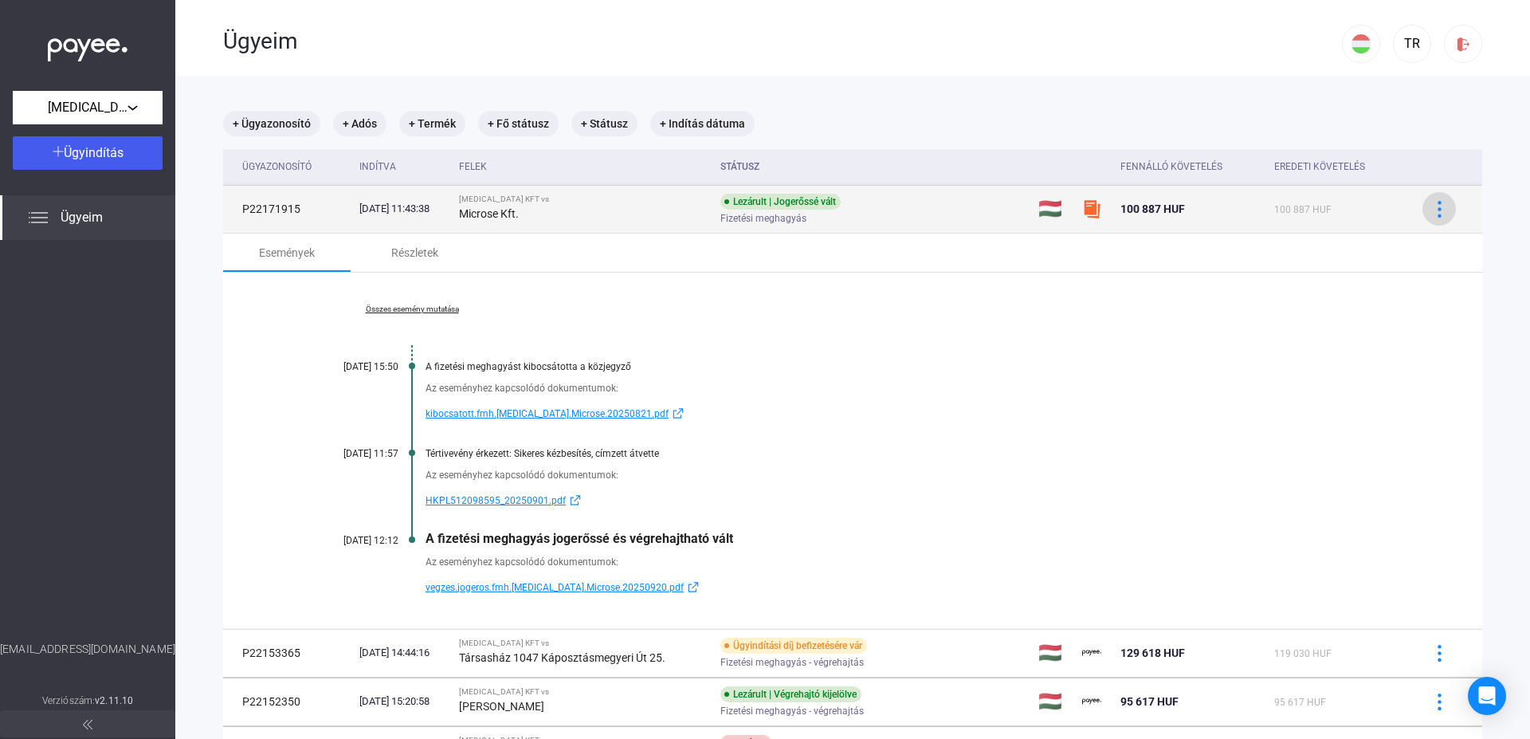
click at [1431, 210] on img at bounding box center [1439, 209] width 17 height 17
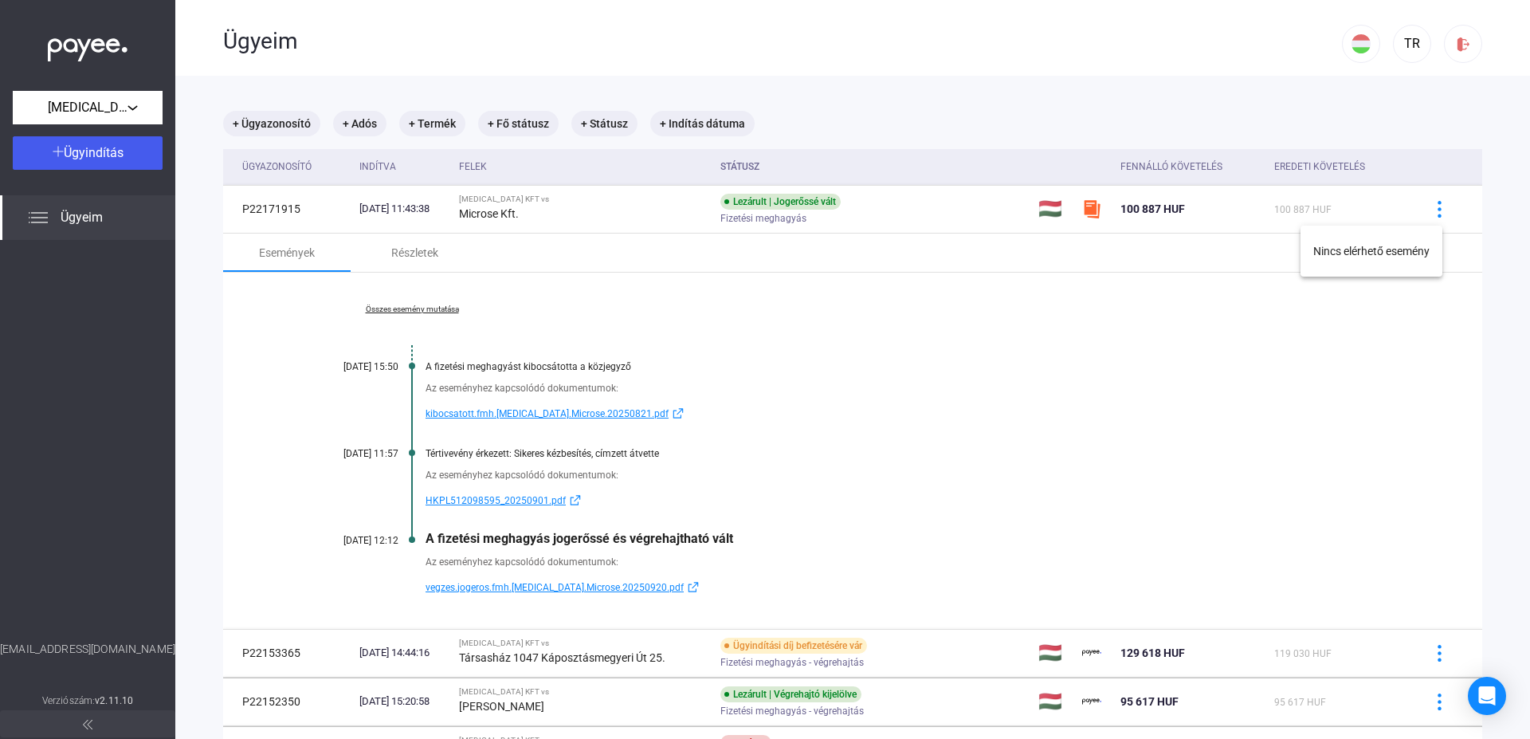
click at [1219, 390] on div at bounding box center [765, 369] width 1530 height 739
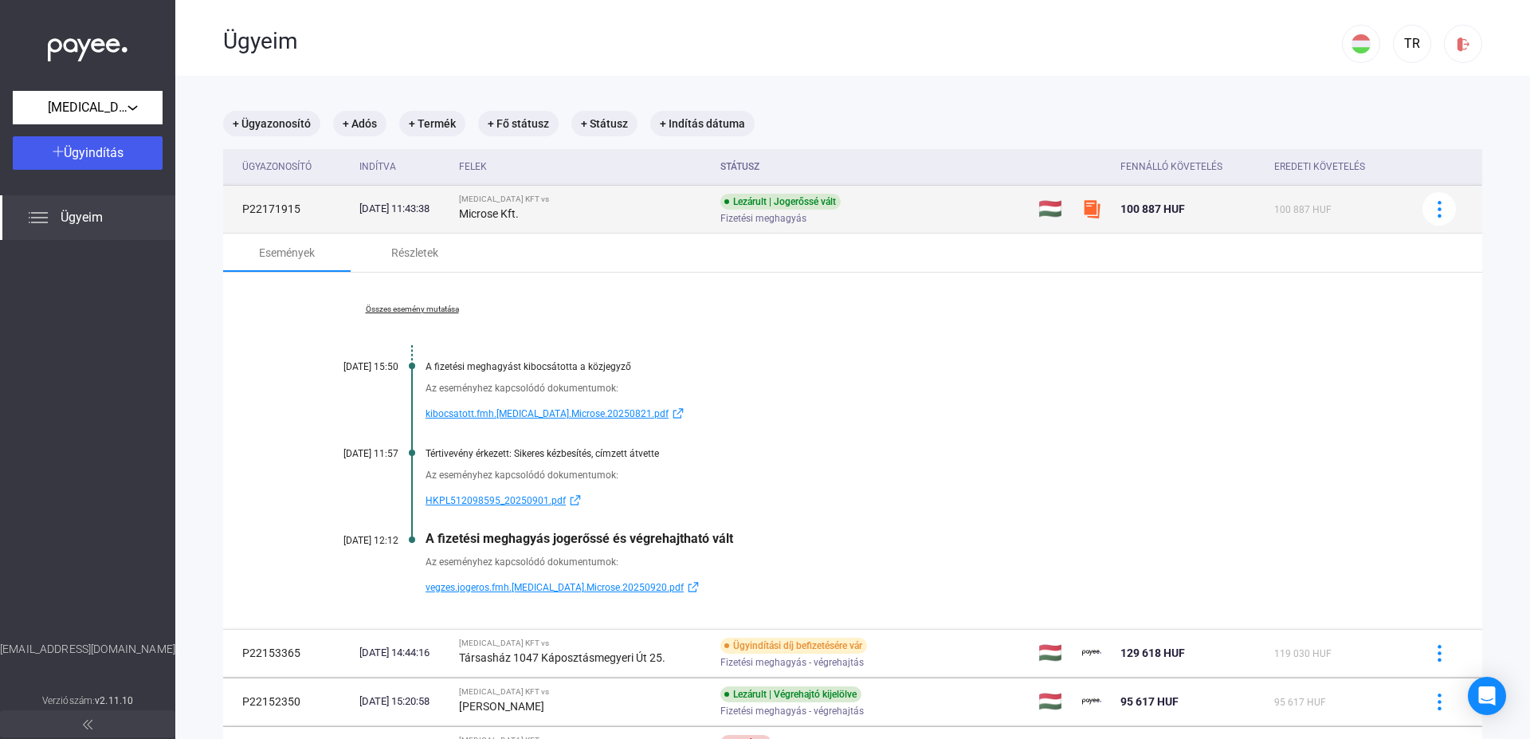
click at [288, 205] on td "P22171915" at bounding box center [288, 209] width 130 height 48
